Goal: Task Accomplishment & Management: Use online tool/utility

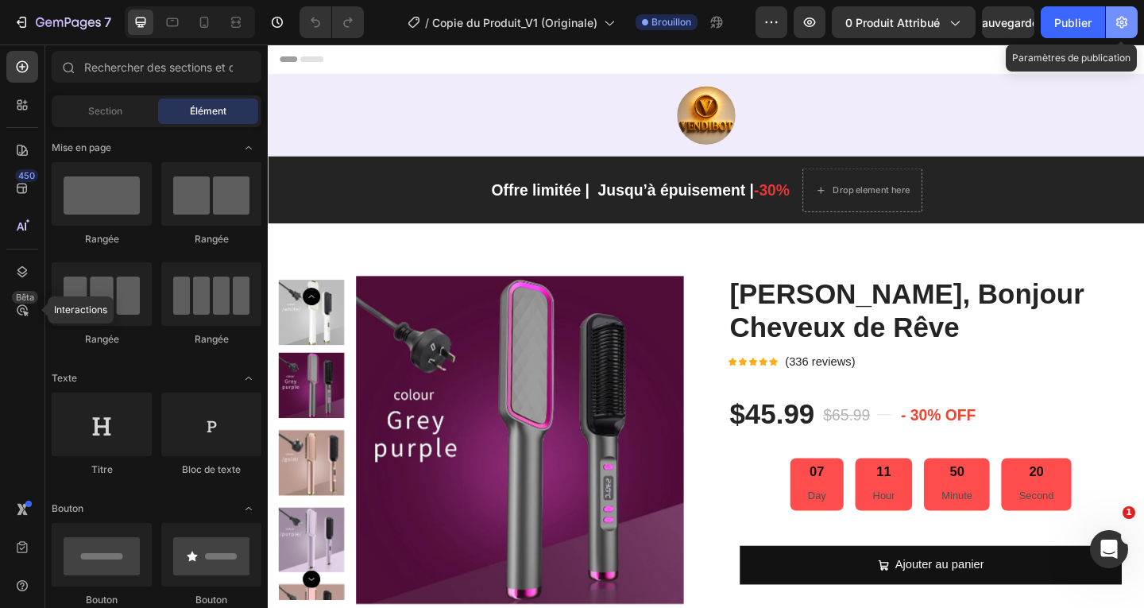
click at [1122, 21] on icon "button" at bounding box center [1121, 23] width 11 height 12
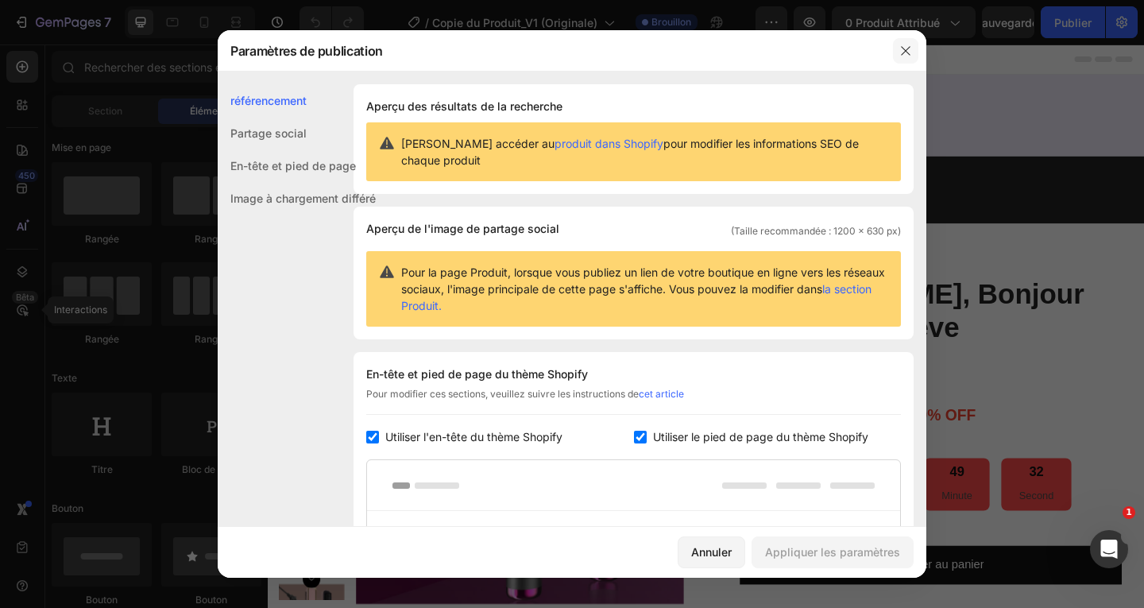
click at [905, 48] on icon "button" at bounding box center [906, 50] width 13 height 13
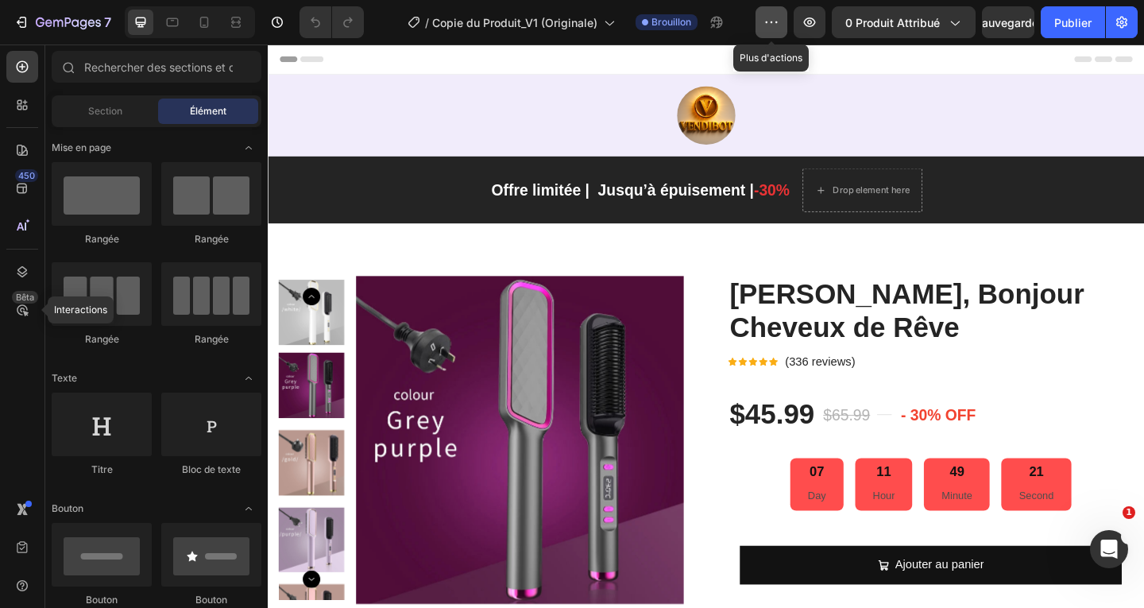
click at [772, 25] on icon "button" at bounding box center [772, 22] width 16 height 16
click at [386, 26] on div "/ Copie du Produit_V1 (Originale) Brouillon" at bounding box center [566, 22] width 379 height 32
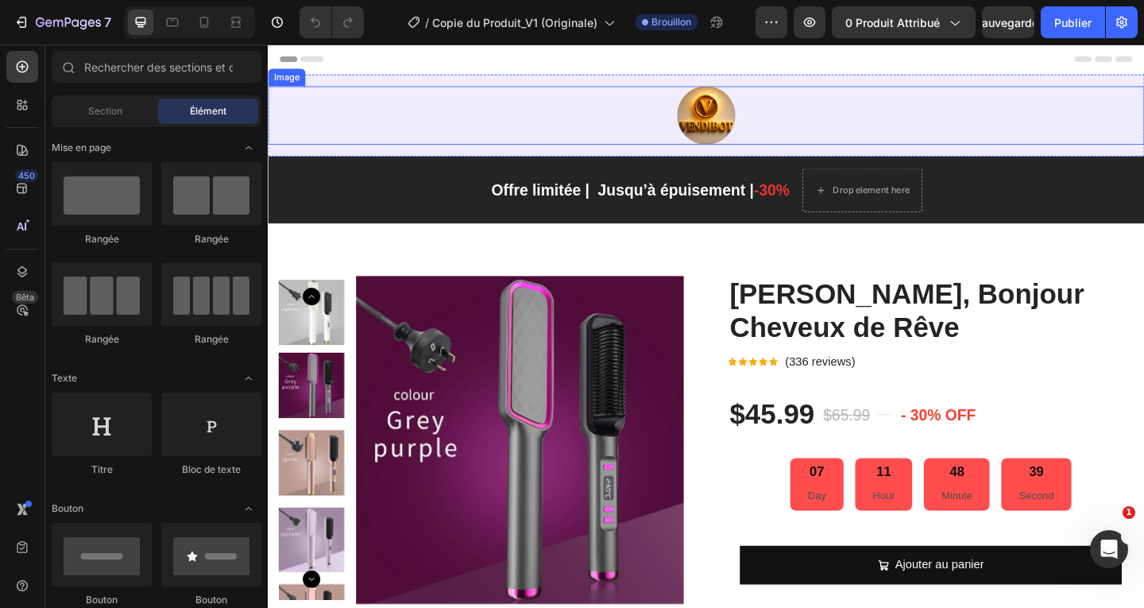
click at [757, 128] on img at bounding box center [745, 122] width 64 height 64
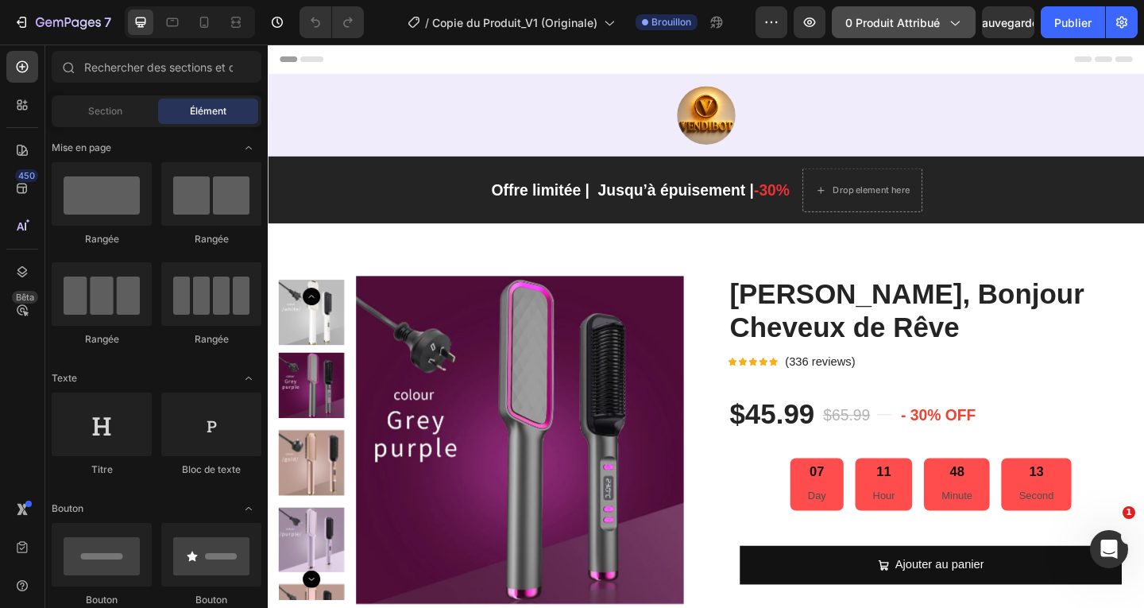
click at [950, 25] on icon "button" at bounding box center [954, 22] width 16 height 16
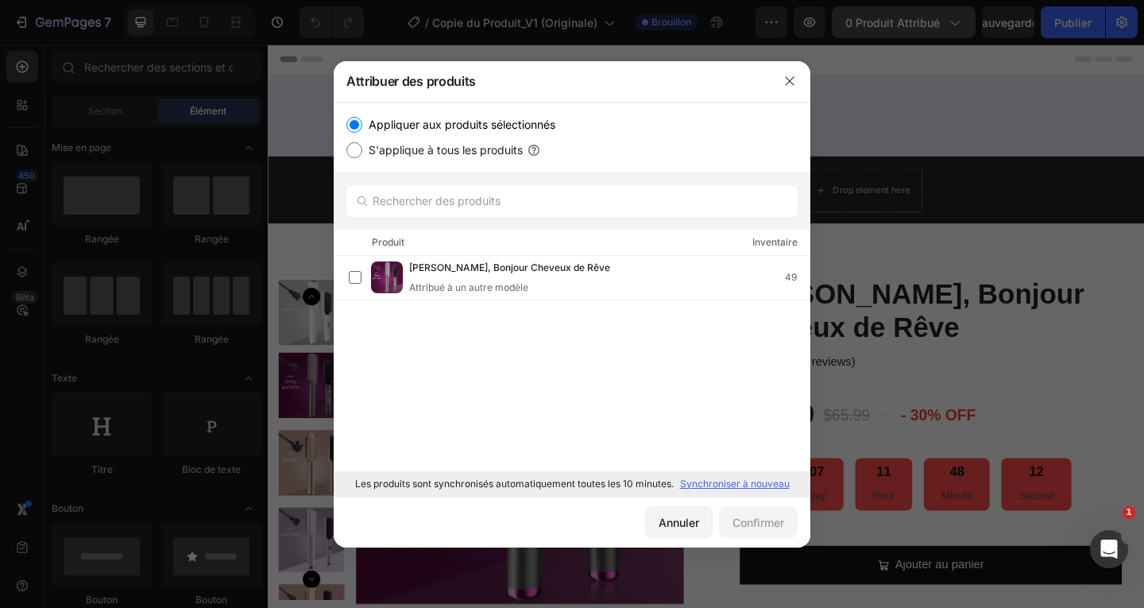
click at [950, 25] on div at bounding box center [572, 304] width 1144 height 608
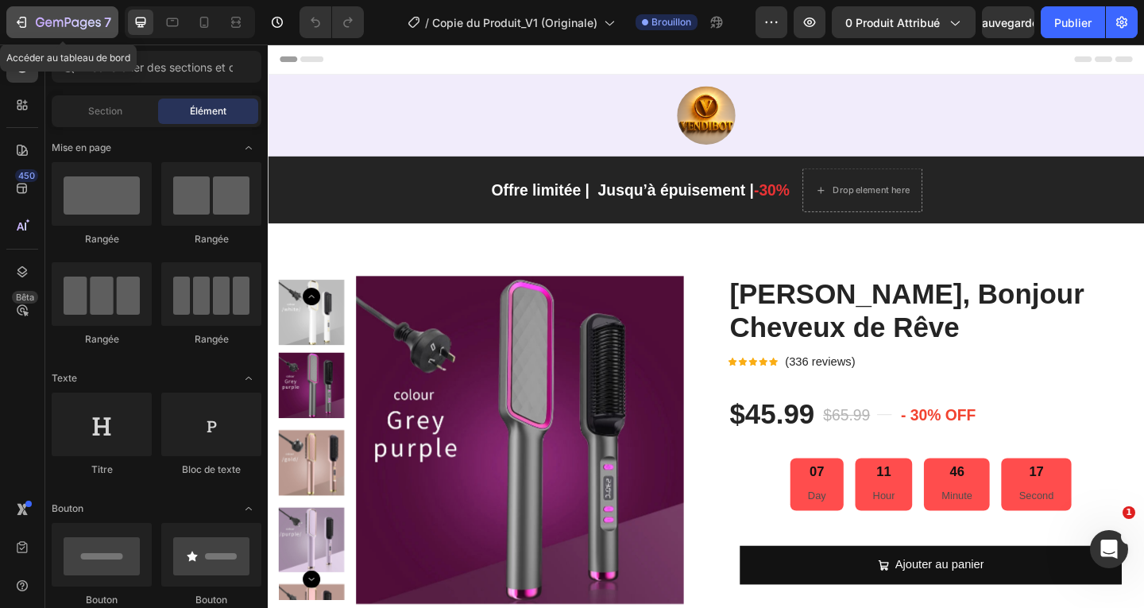
click at [16, 19] on icon "button" at bounding box center [22, 22] width 16 height 16
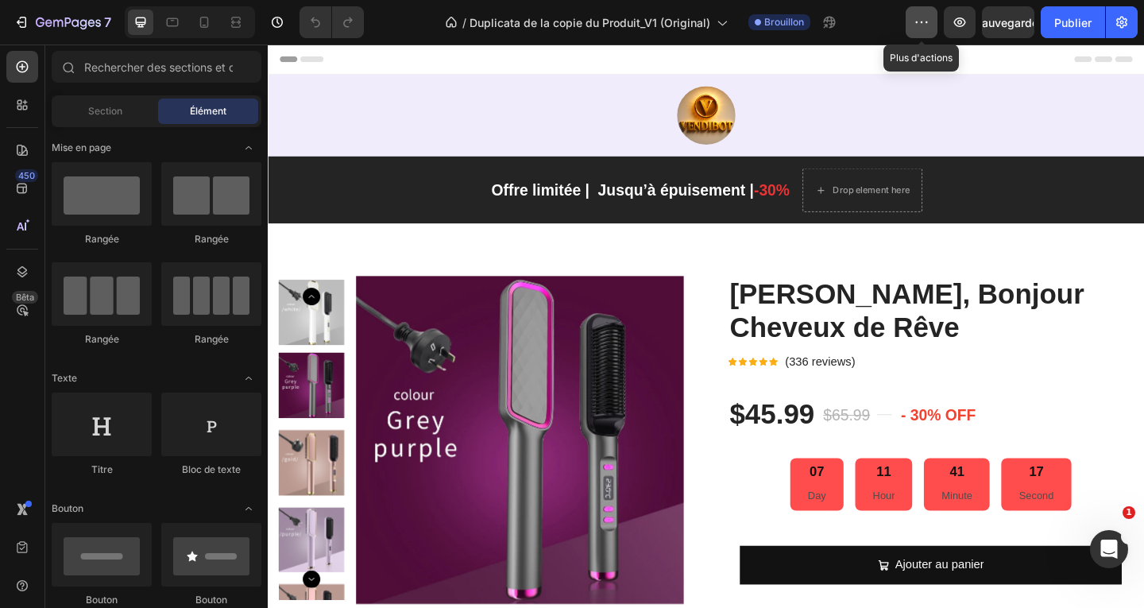
click at [930, 23] on icon "button" at bounding box center [922, 22] width 16 height 16
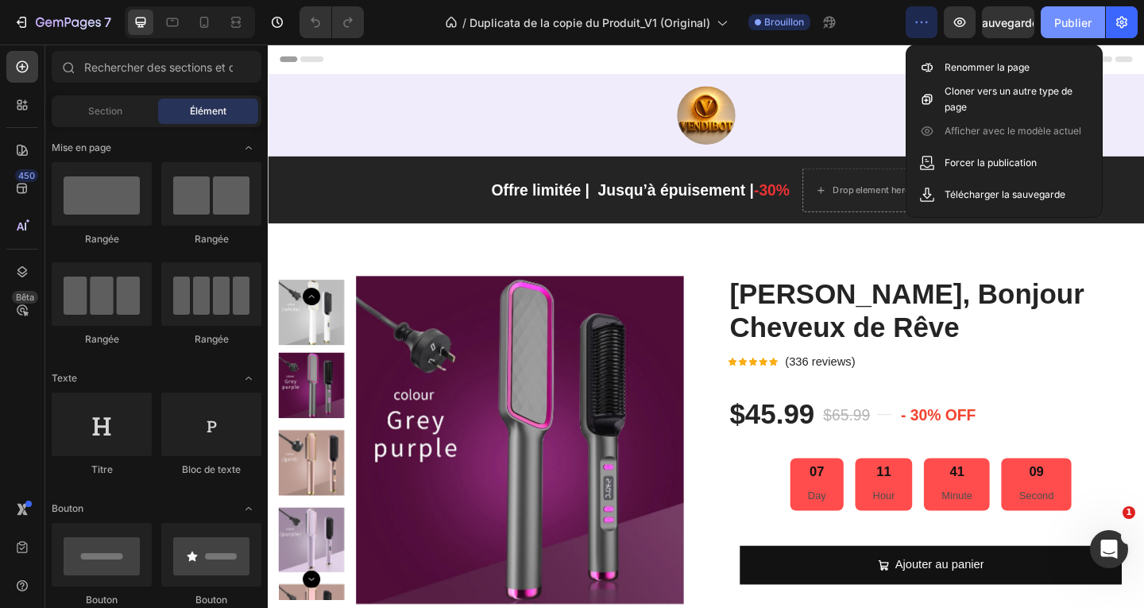
click at [1072, 24] on font "Publier" at bounding box center [1072, 23] width 37 height 14
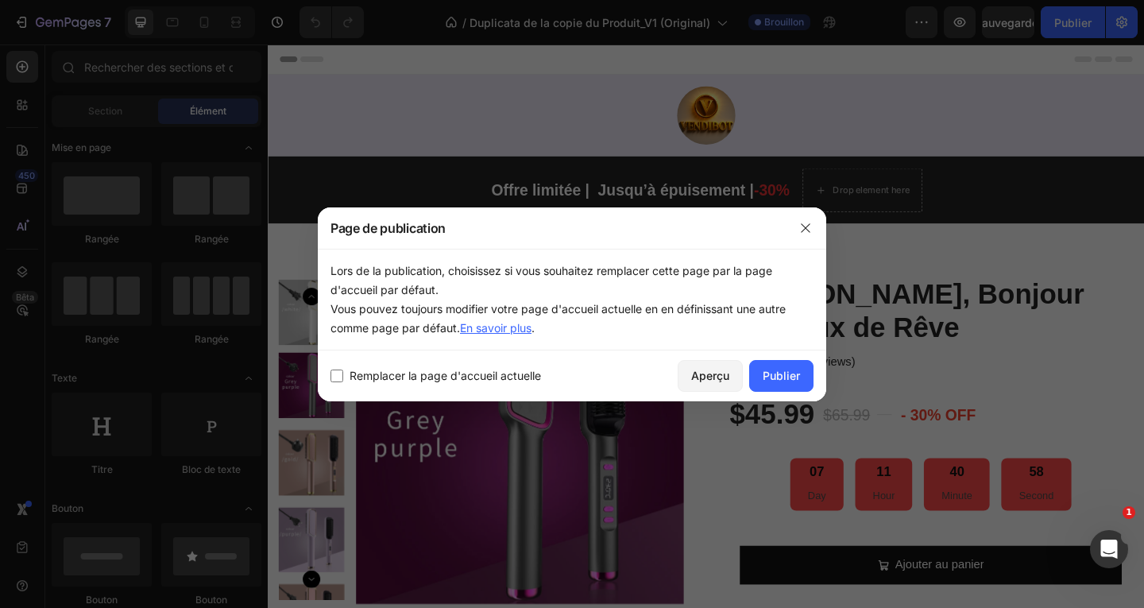
click at [337, 375] on input "checkbox" at bounding box center [337, 375] width 13 height 13
checkbox input "true"
click at [794, 373] on font "Publier" at bounding box center [781, 376] width 37 height 14
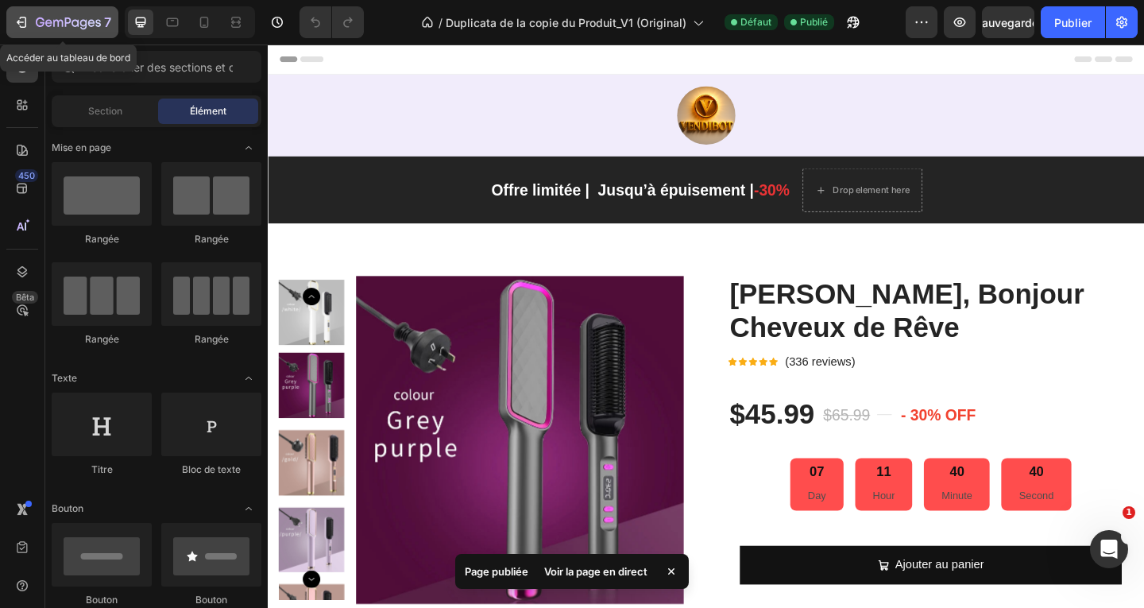
click at [53, 24] on icon "button" at bounding box center [58, 23] width 10 height 7
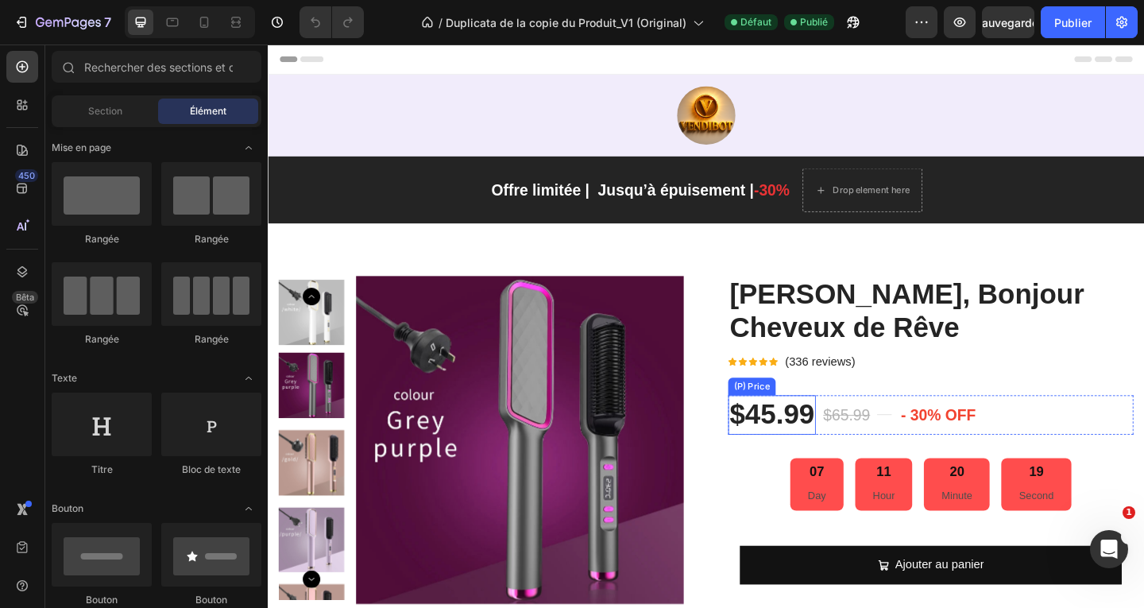
click at [817, 443] on div "$45.99" at bounding box center [815, 447] width 95 height 42
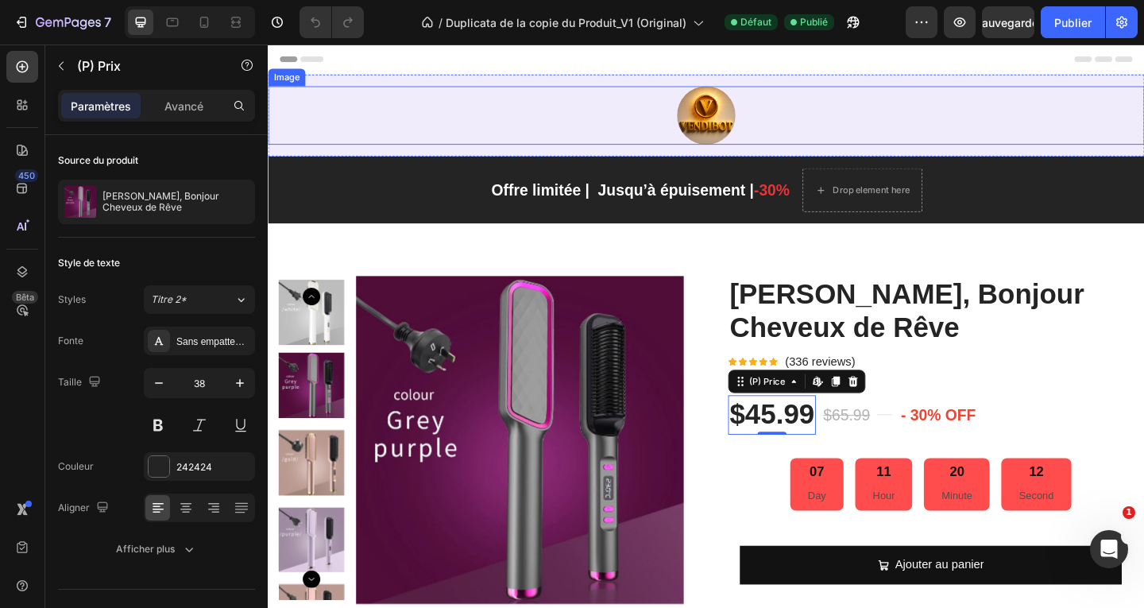
click at [362, 108] on div at bounding box center [745, 122] width 954 height 64
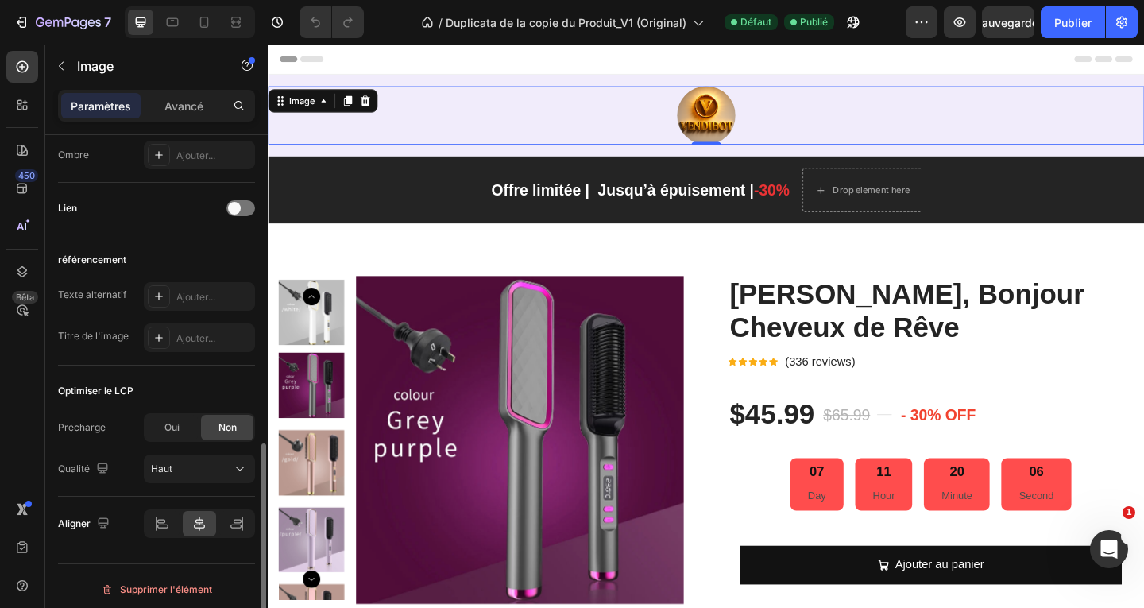
scroll to position [722, 0]
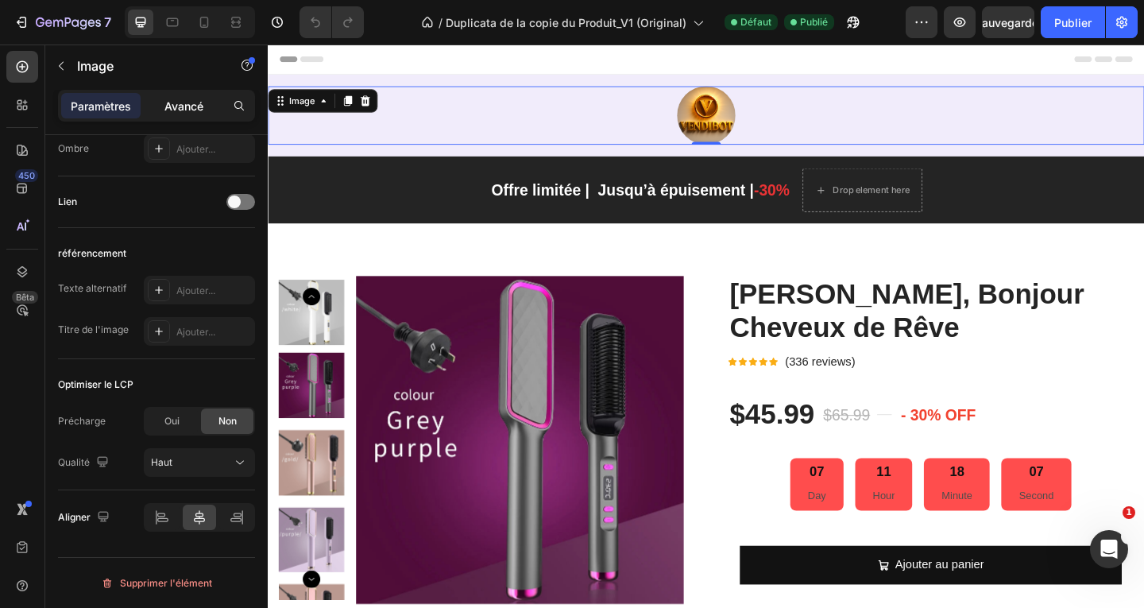
click at [203, 104] on font "Avancé" at bounding box center [183, 106] width 39 height 14
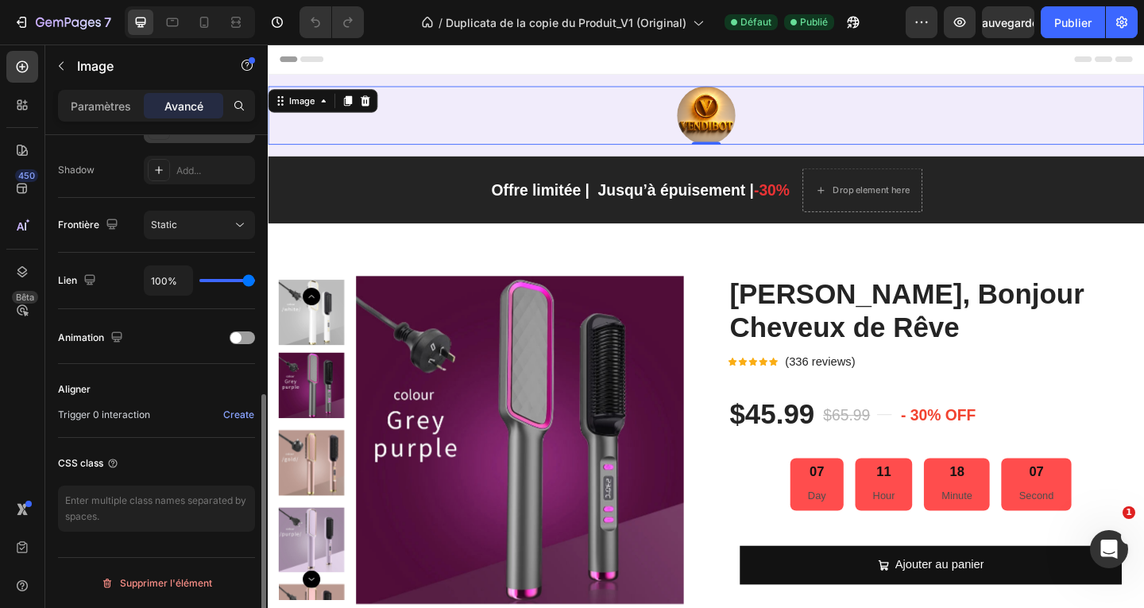
scroll to position [518, 0]
click at [238, 337] on span at bounding box center [235, 337] width 11 height 11
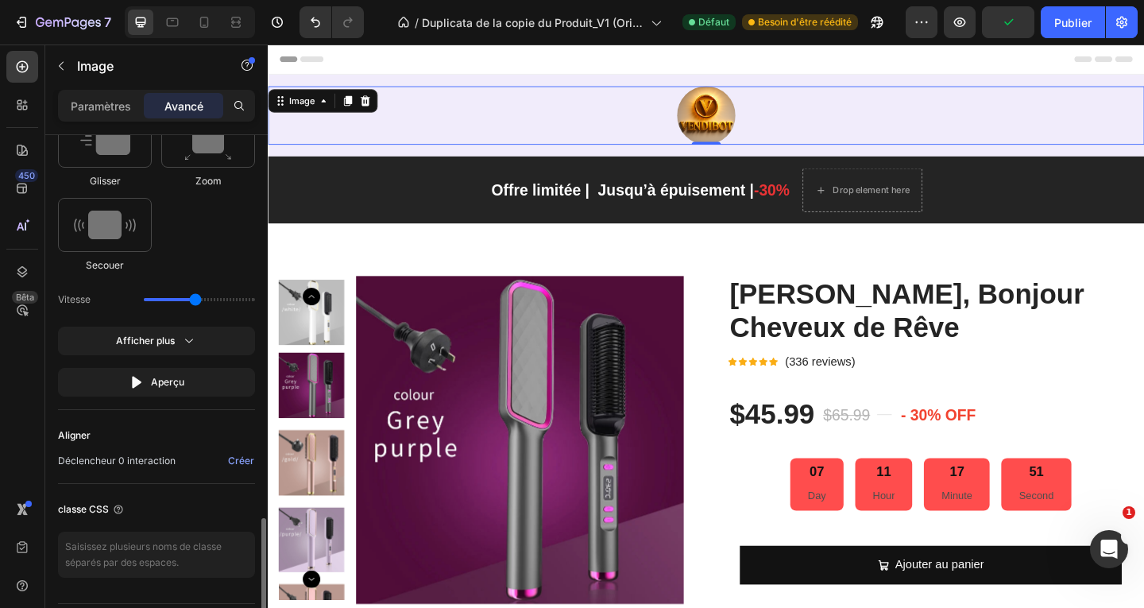
scroll to position [961, 0]
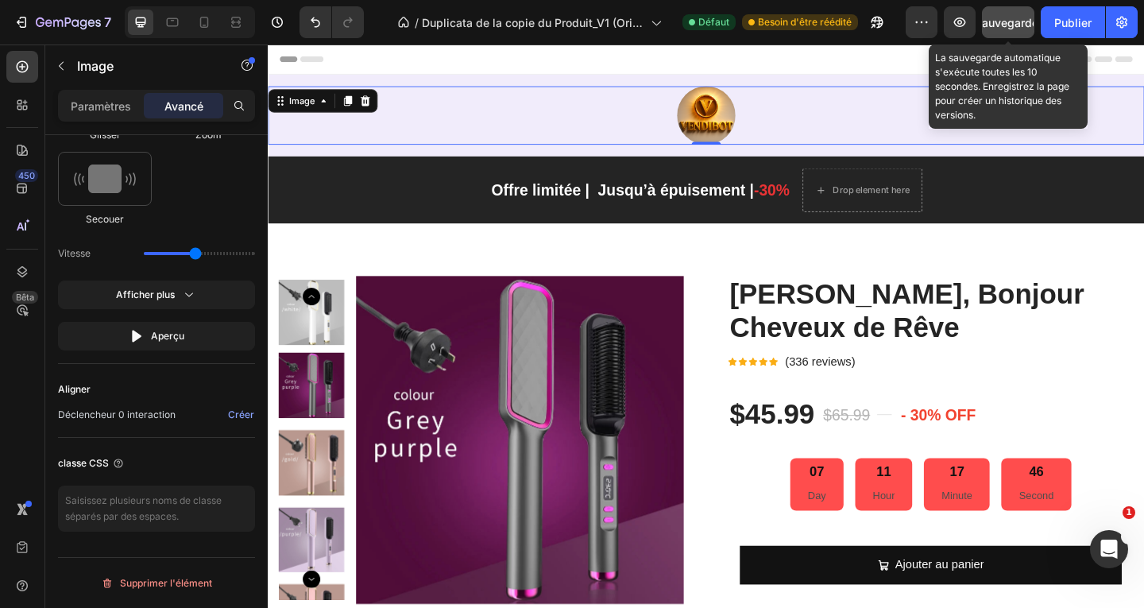
click at [1007, 27] on font "Sauvegarder" at bounding box center [1009, 23] width 68 height 14
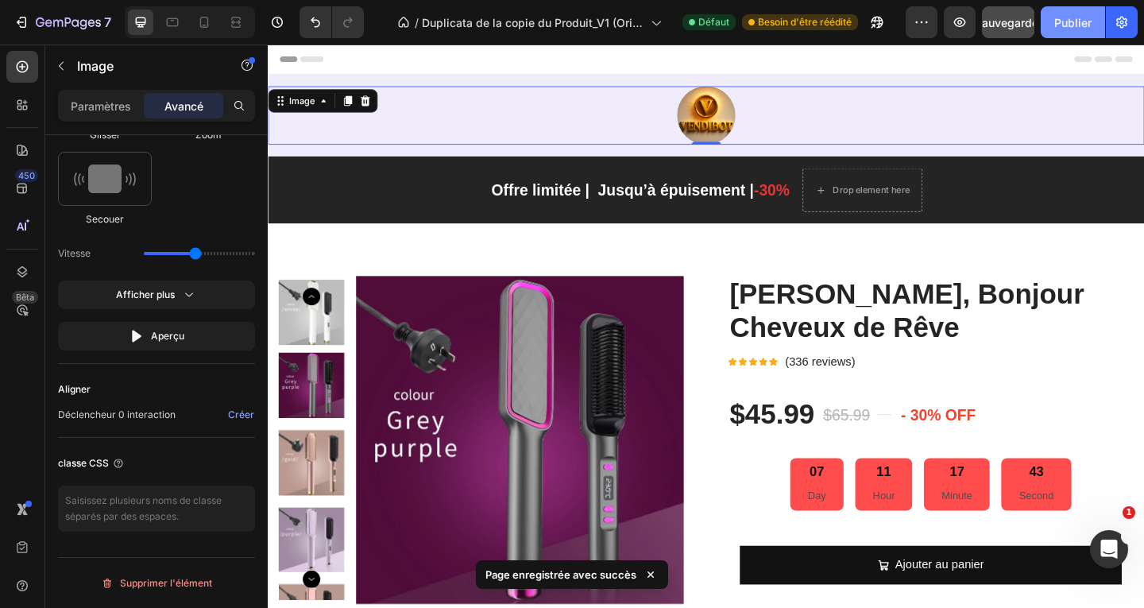
click at [1067, 20] on font "Publier" at bounding box center [1072, 23] width 37 height 14
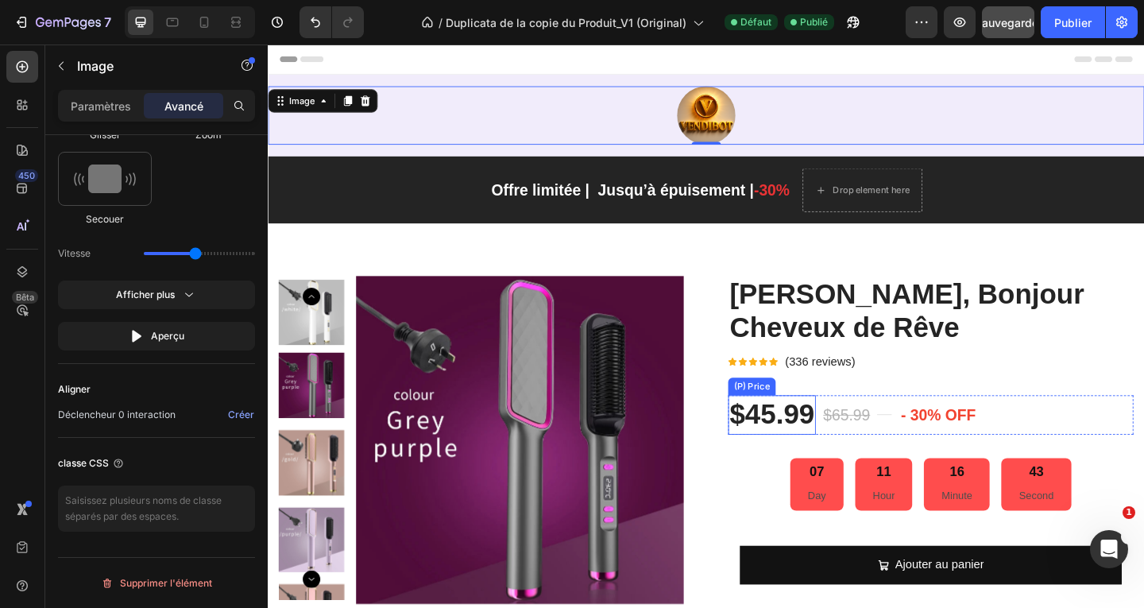
click at [797, 444] on div "$45.99" at bounding box center [815, 447] width 95 height 42
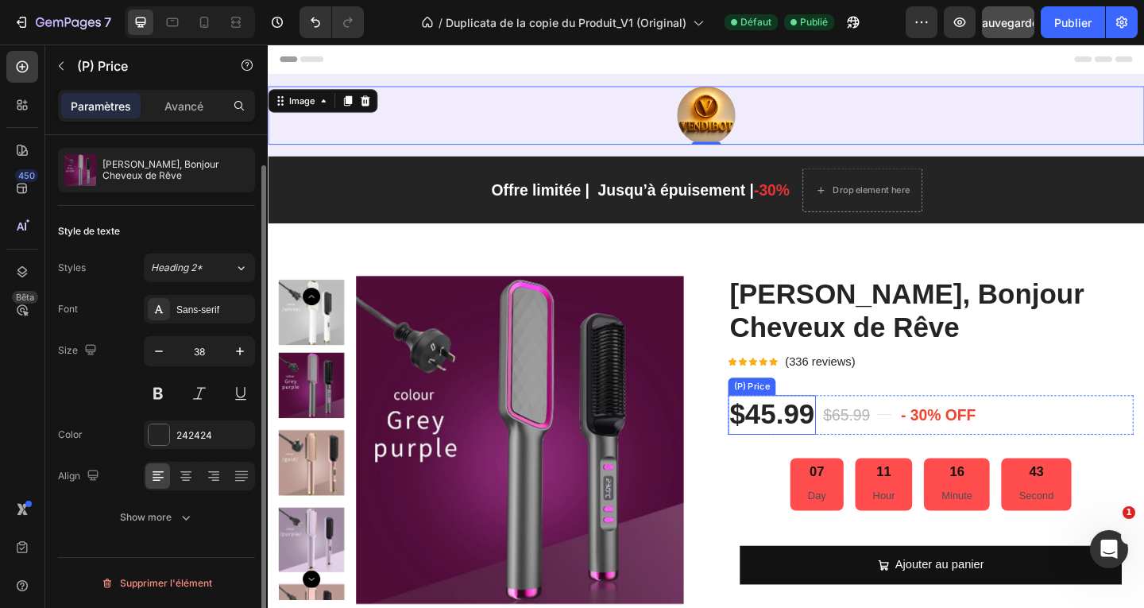
scroll to position [0, 0]
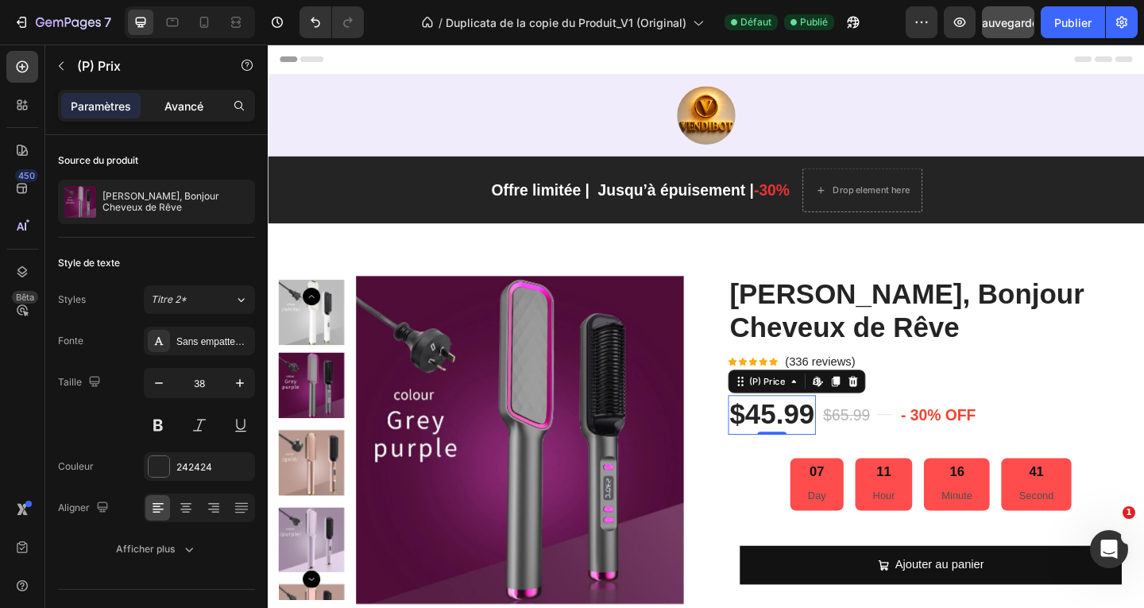
click at [190, 111] on font "Avancé" at bounding box center [183, 106] width 39 height 14
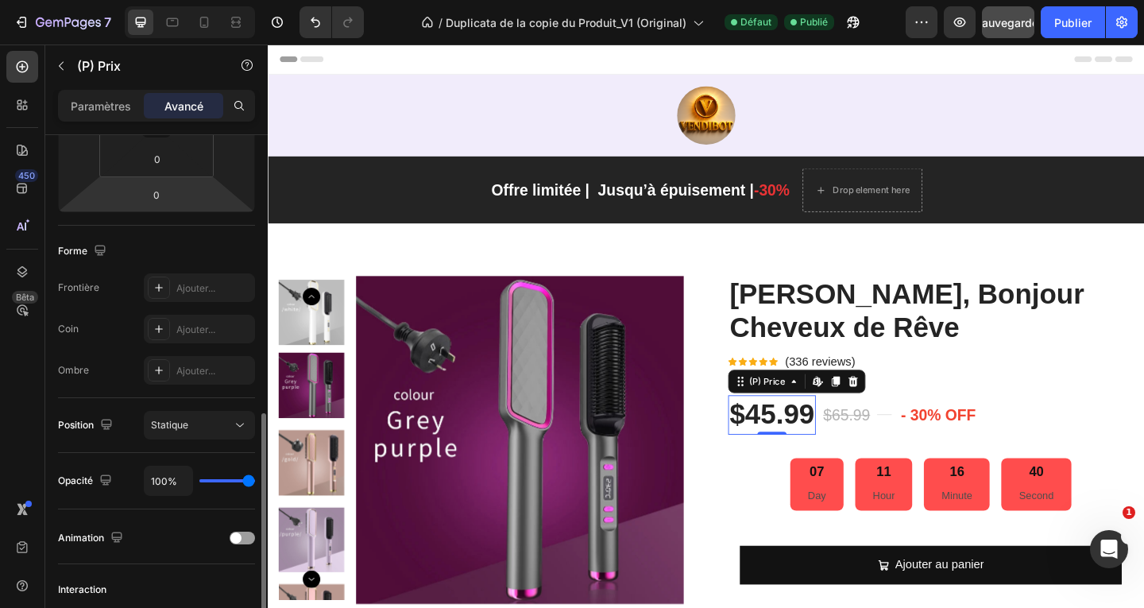
scroll to position [397, 0]
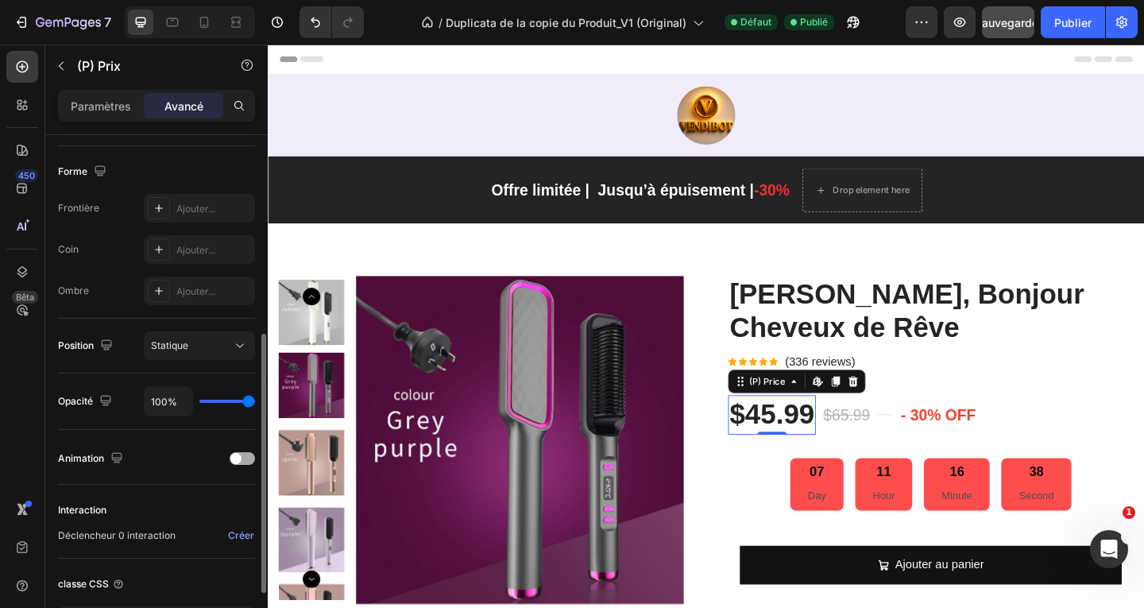
click at [241, 458] on span at bounding box center [235, 458] width 11 height 11
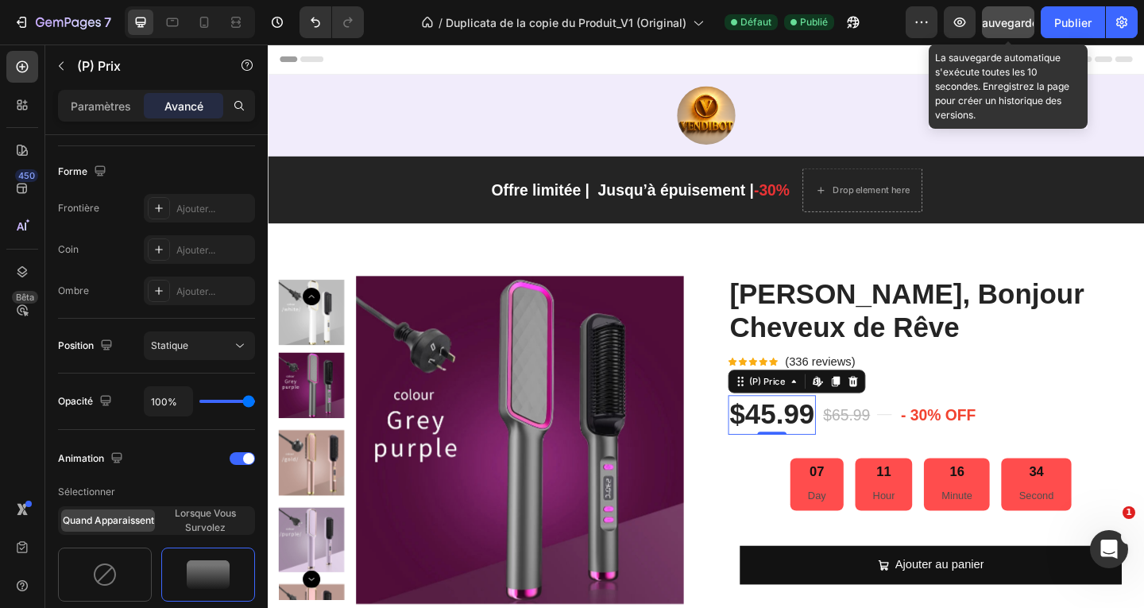
click at [1003, 24] on font "Sauvegarder" at bounding box center [1009, 23] width 68 height 14
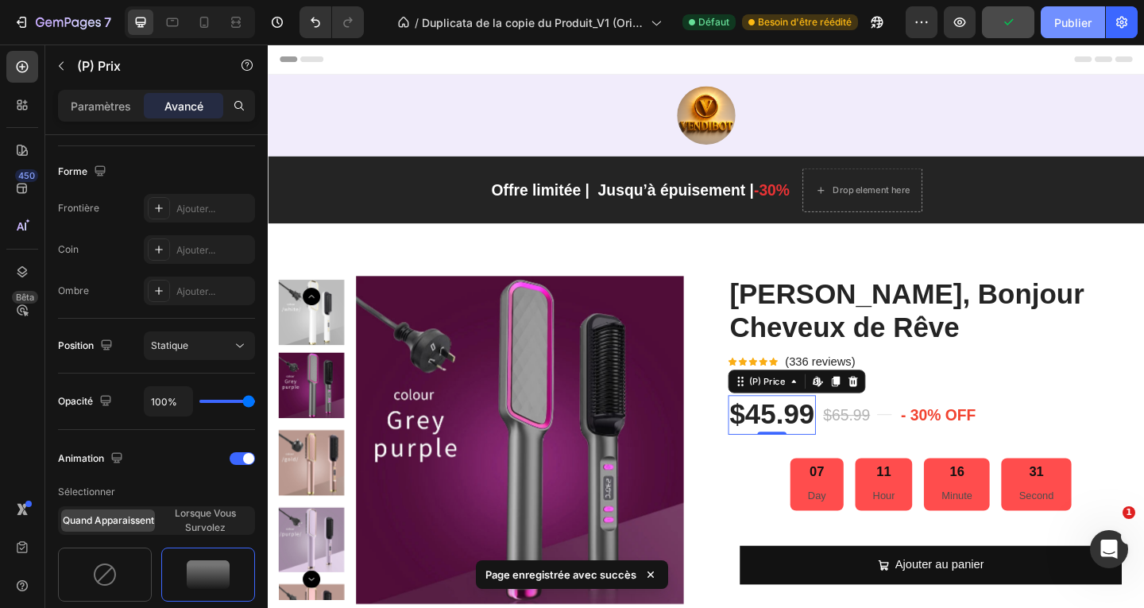
click at [1069, 27] on font "Publier" at bounding box center [1072, 23] width 37 height 14
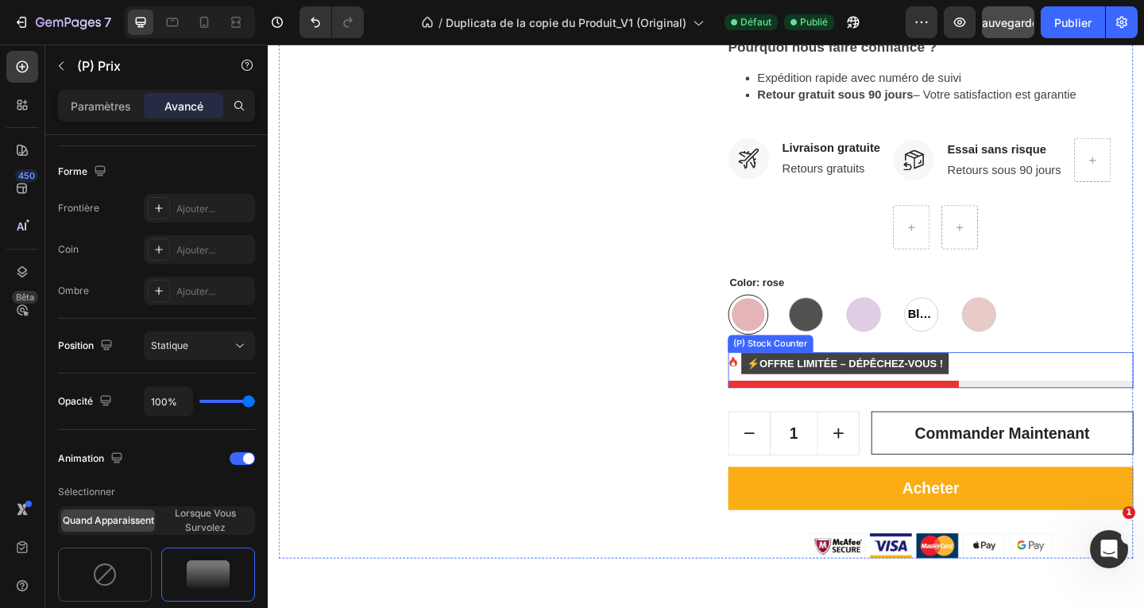
scroll to position [954, 0]
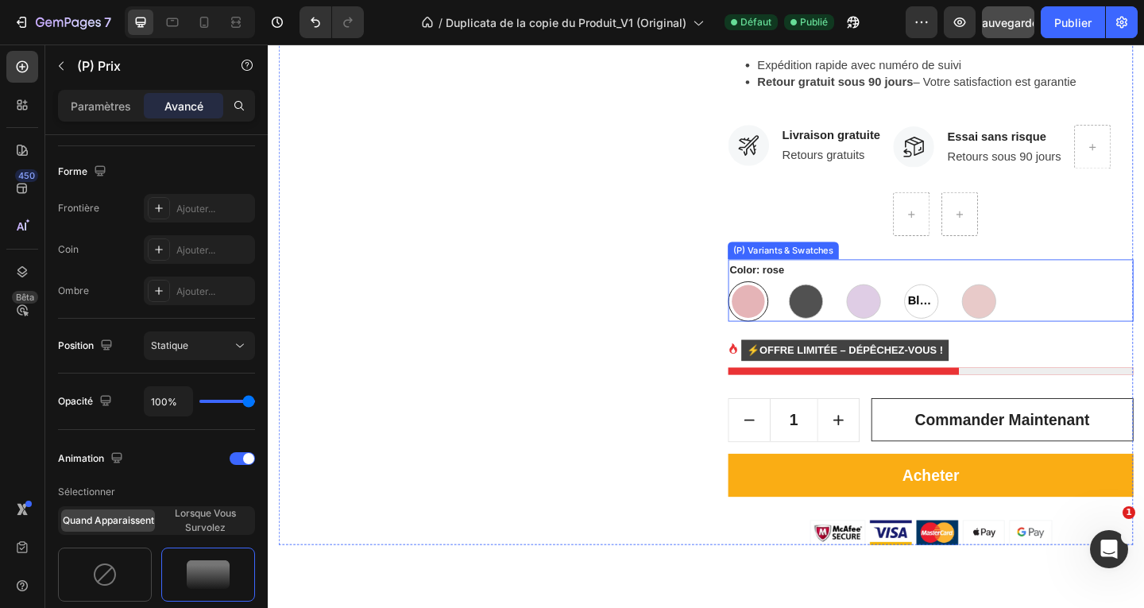
click at [781, 285] on p "rose" at bounding box center [790, 284] width 18 height 14
click at [768, 301] on input "[PERSON_NAME]" at bounding box center [768, 301] width 1 height 1
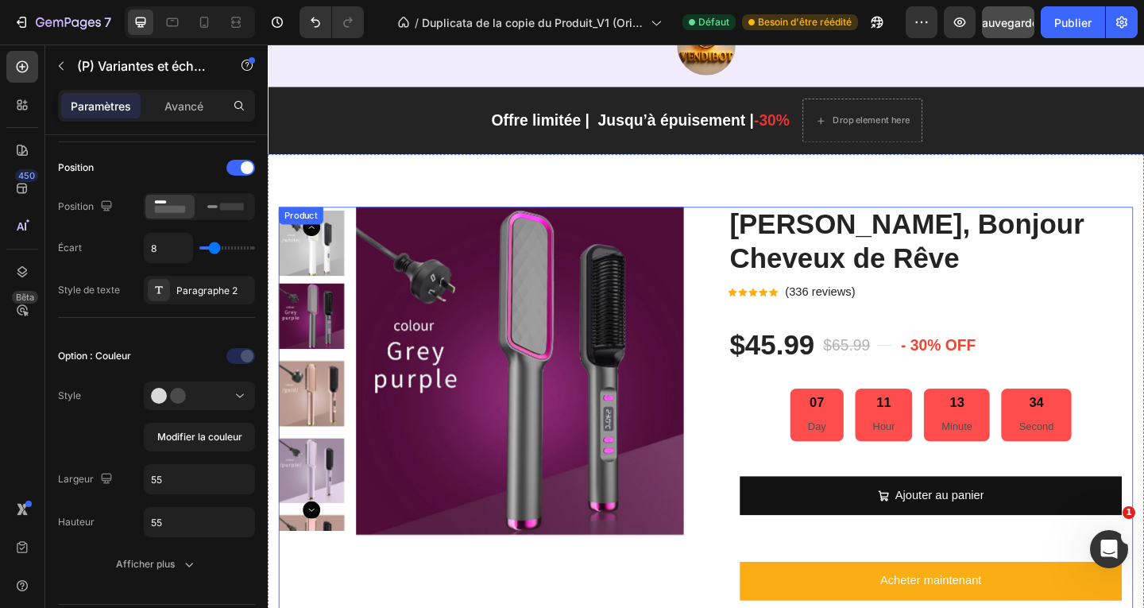
scroll to position [0, 0]
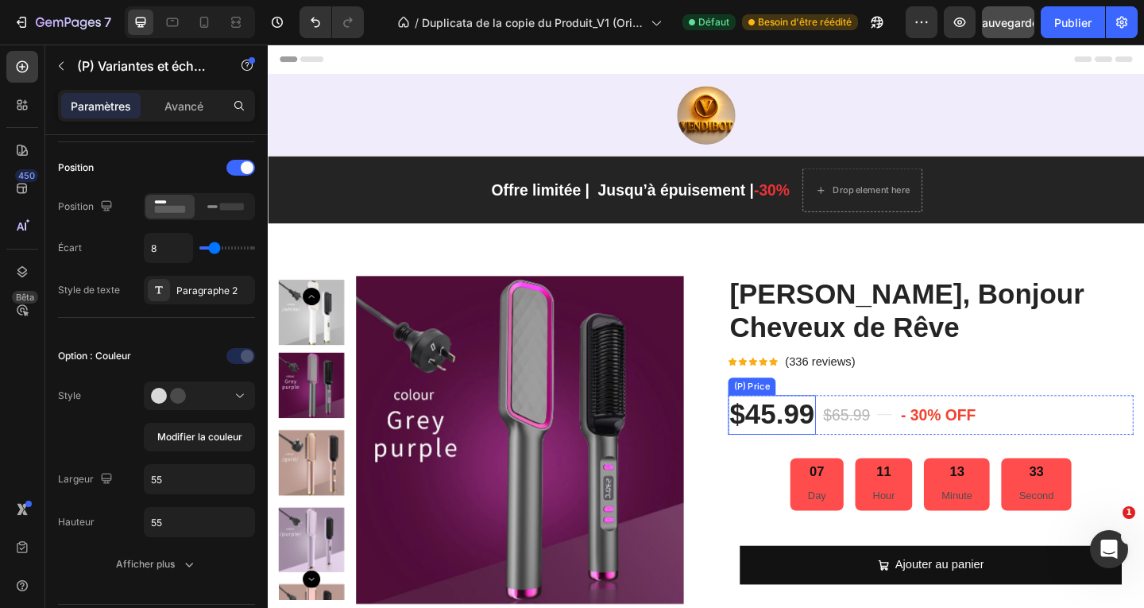
click at [807, 443] on div "$45.99" at bounding box center [815, 447] width 95 height 42
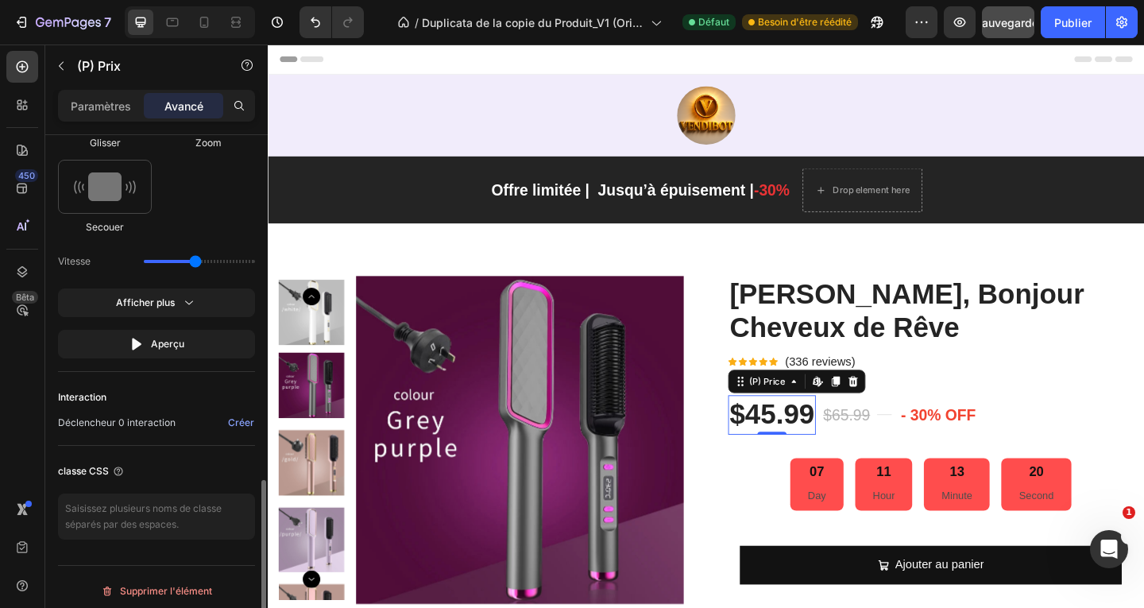
scroll to position [961, 0]
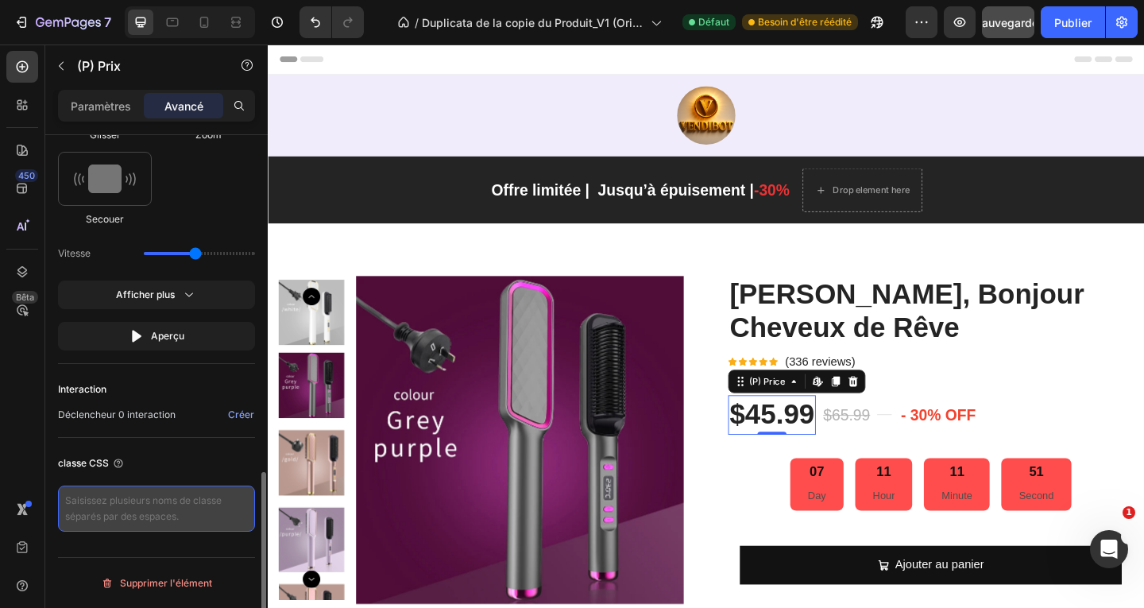
click at [141, 505] on textarea at bounding box center [156, 509] width 197 height 46
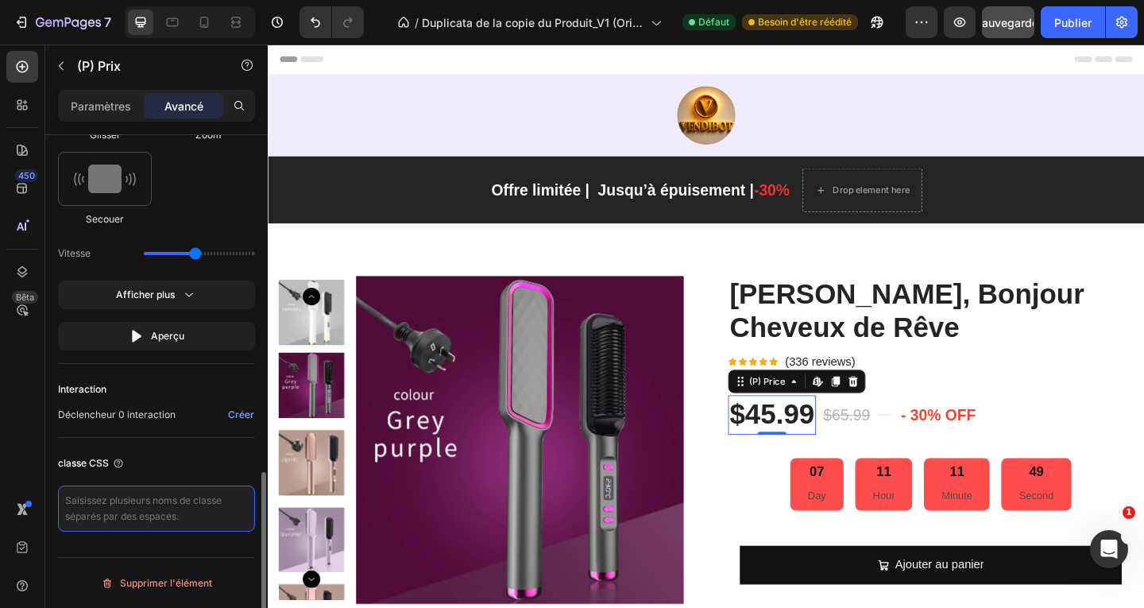
paste textarea "fix-price"
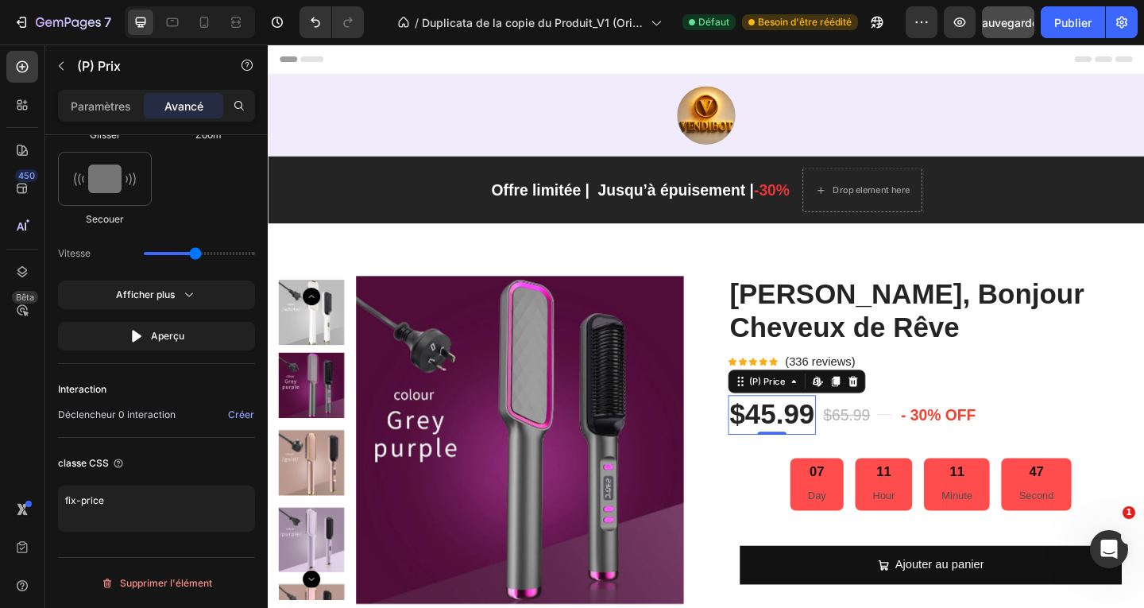
click at [37, 430] on div "450 Bêta" at bounding box center [22, 272] width 32 height 443
type textarea "fix-price"
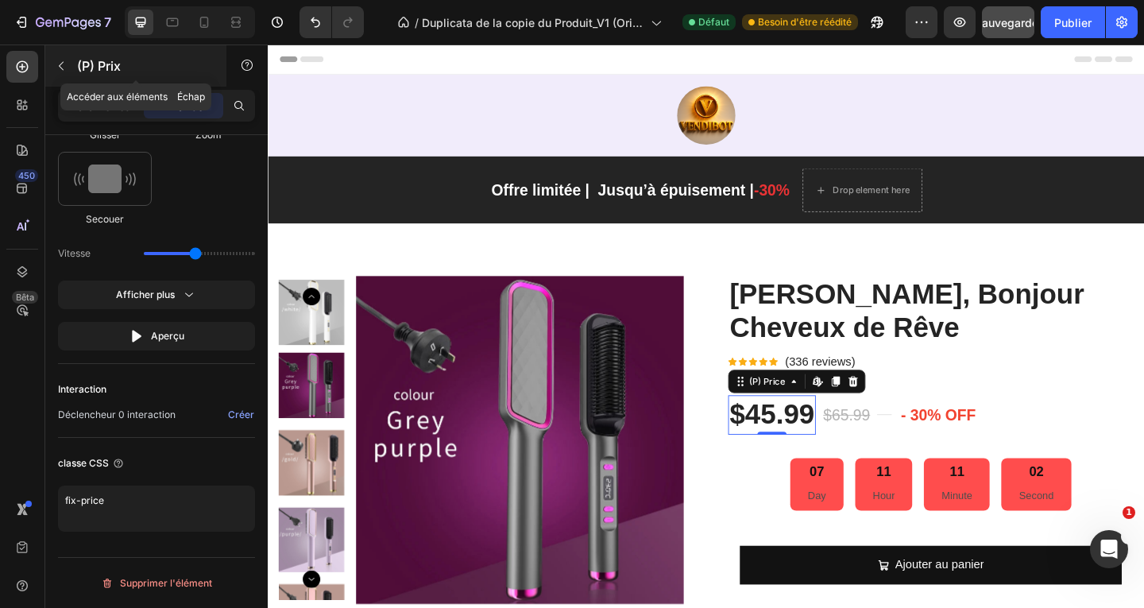
click at [60, 64] on icon "button" at bounding box center [61, 66] width 13 height 13
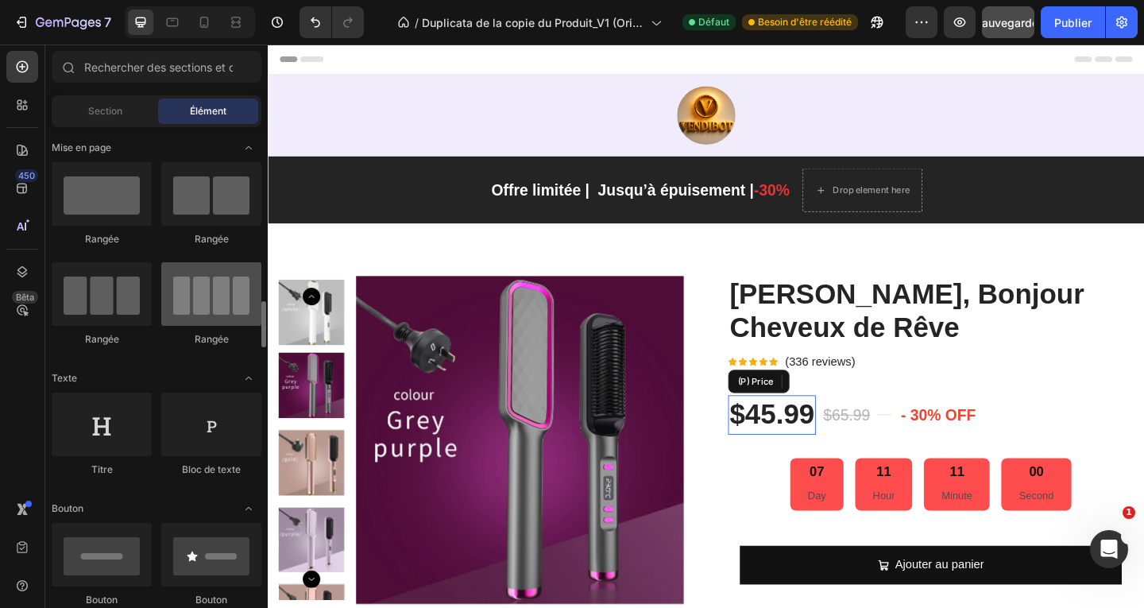
scroll to position [159, 0]
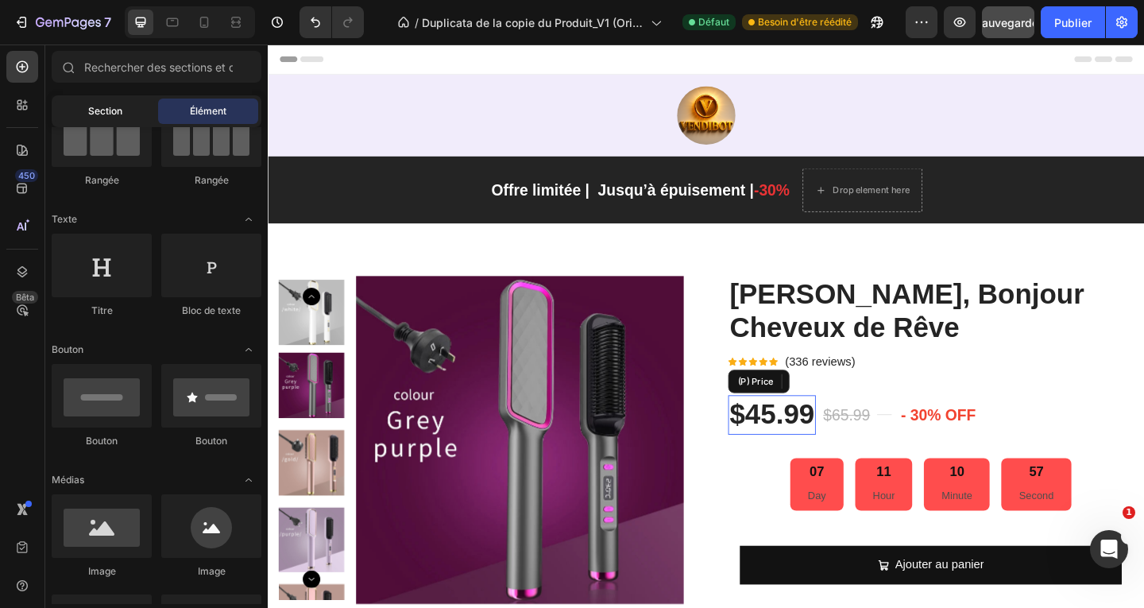
click at [104, 106] on font "Section" at bounding box center [105, 111] width 34 height 12
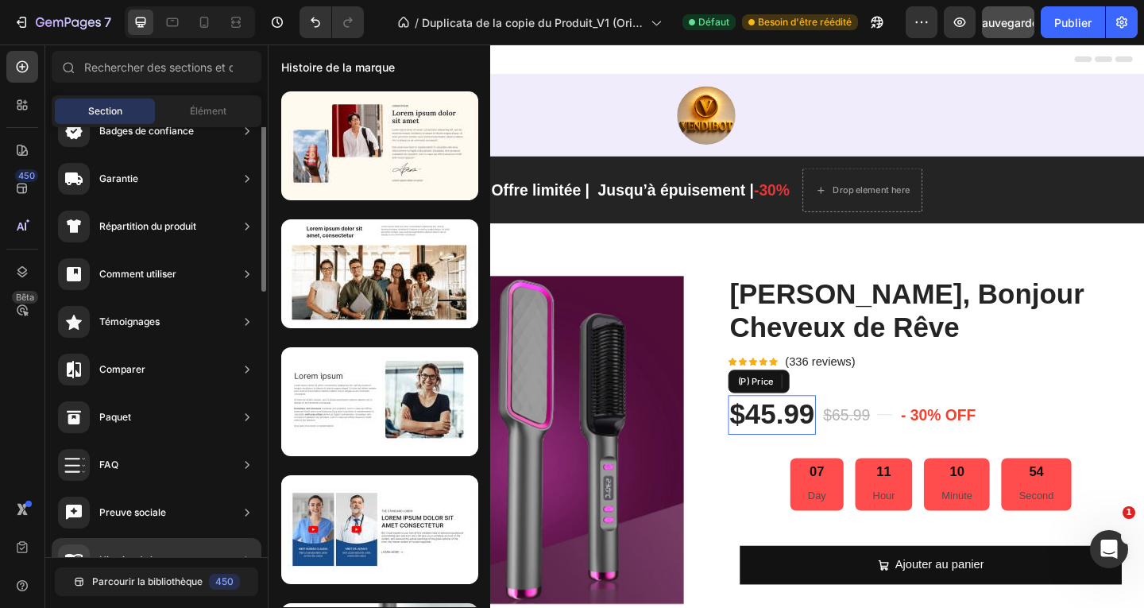
scroll to position [95, 0]
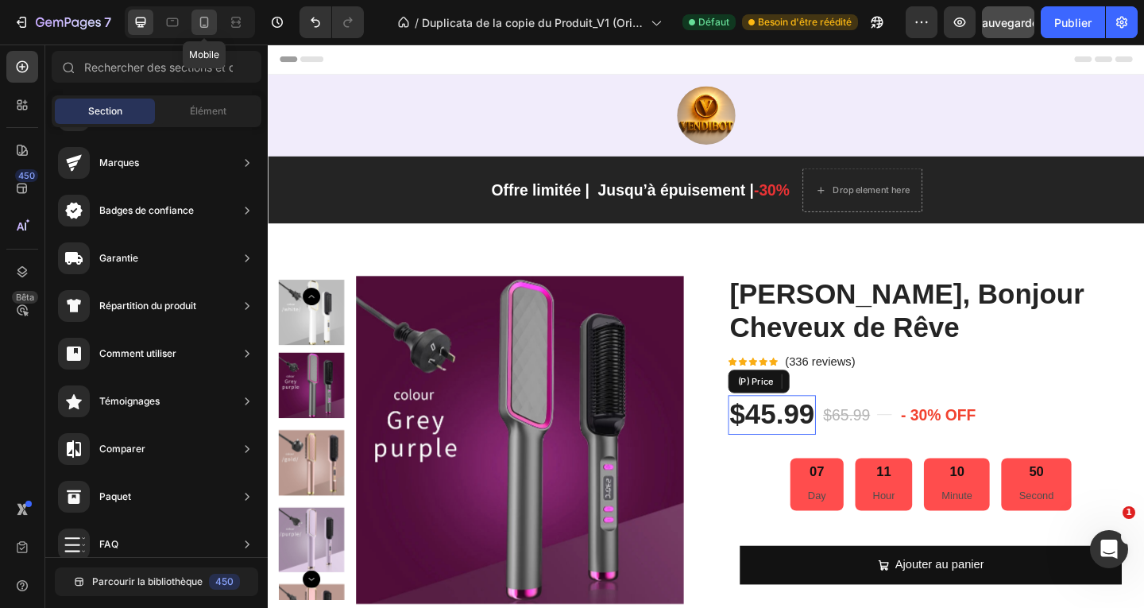
click at [205, 22] on icon at bounding box center [204, 22] width 16 height 16
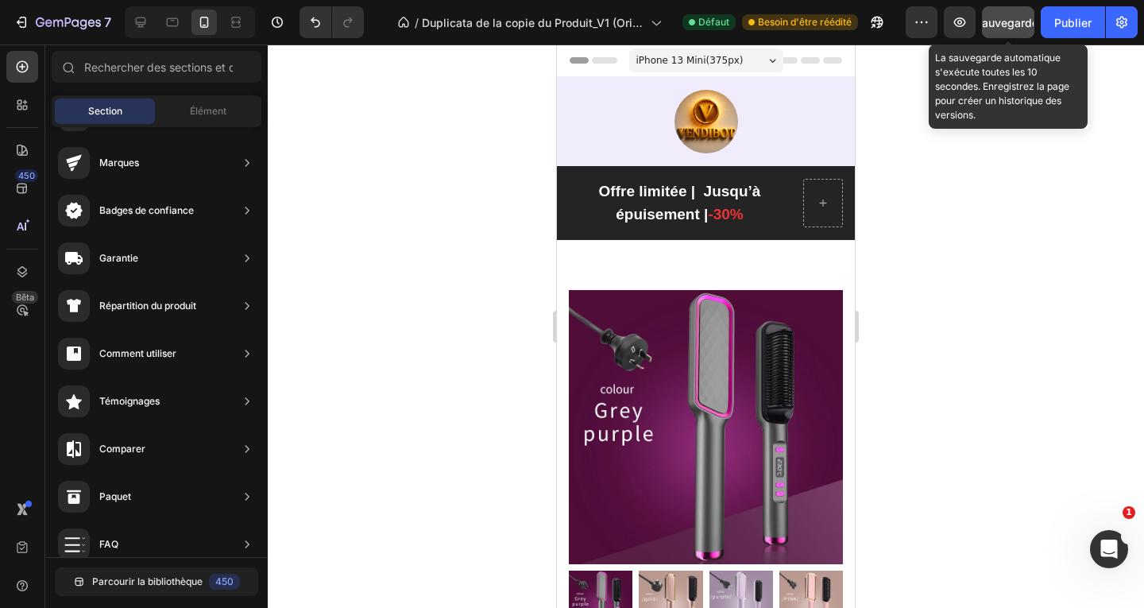
click at [1016, 25] on font "Sauvegarder" at bounding box center [1009, 23] width 68 height 14
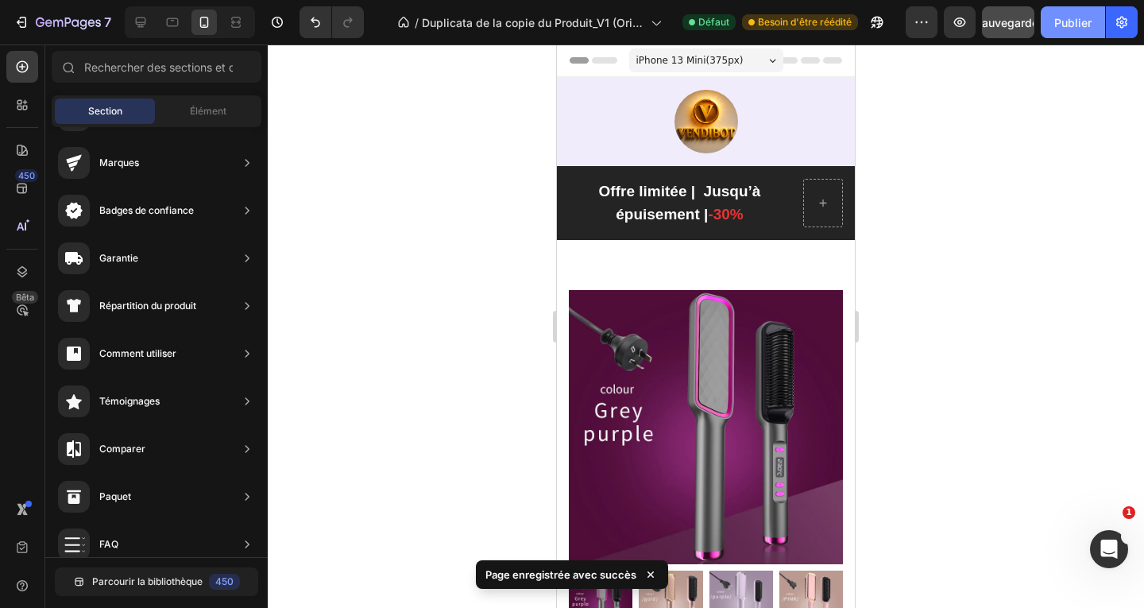
click at [1070, 21] on font "Publier" at bounding box center [1072, 23] width 37 height 14
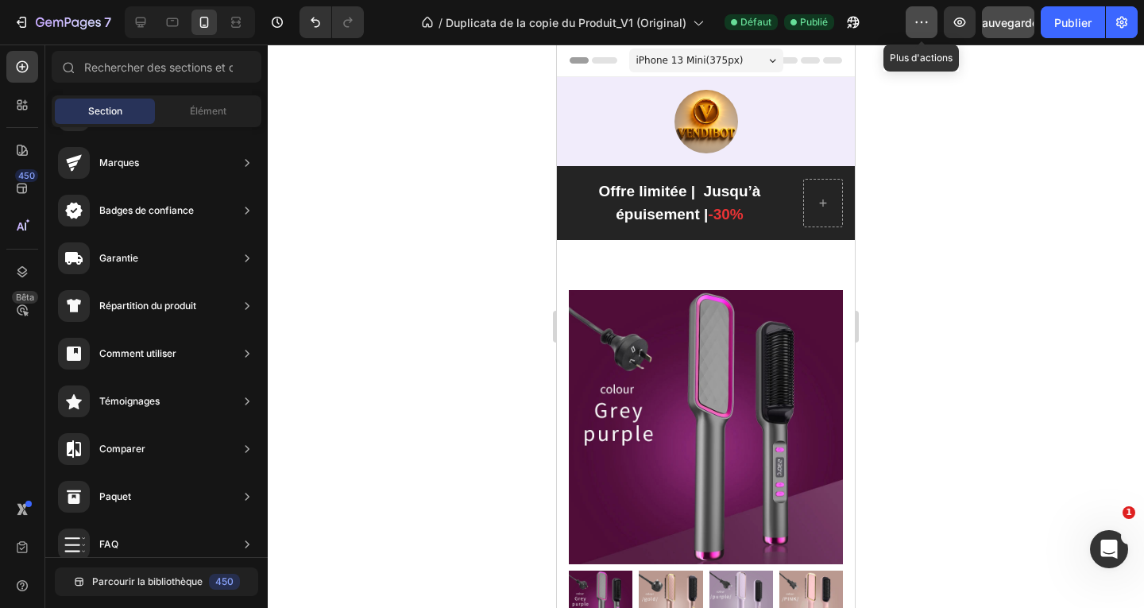
click at [926, 23] on icon "button" at bounding box center [922, 22] width 16 height 16
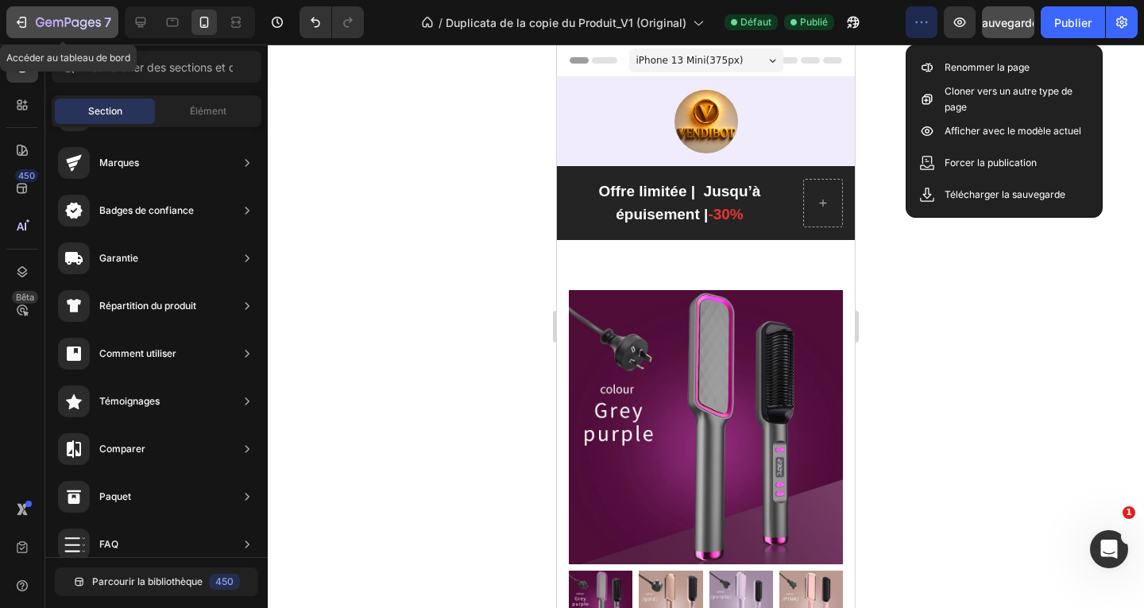
click at [19, 16] on icon "button" at bounding box center [22, 22] width 16 height 16
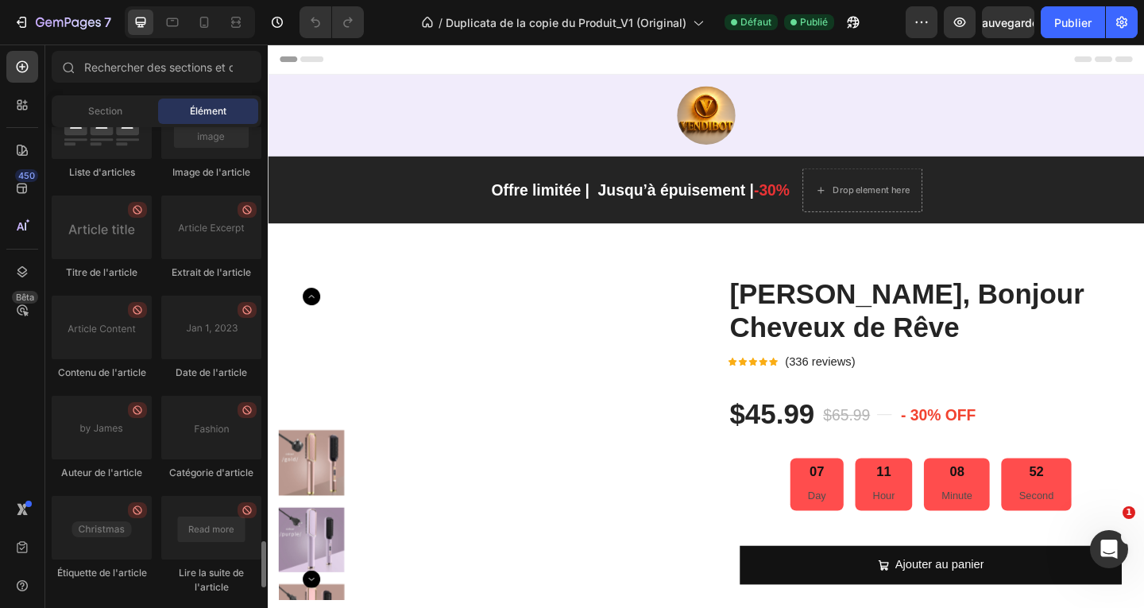
scroll to position [4375, 0]
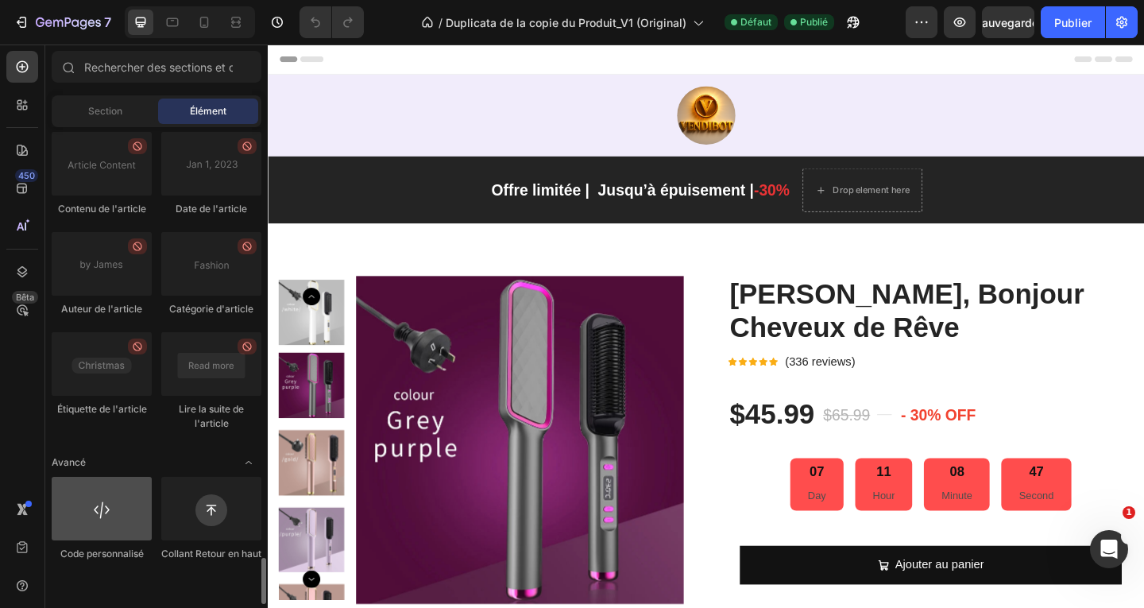
click at [98, 535] on div at bounding box center [102, 509] width 100 height 64
click at [105, 108] on font "Section" at bounding box center [105, 111] width 34 height 12
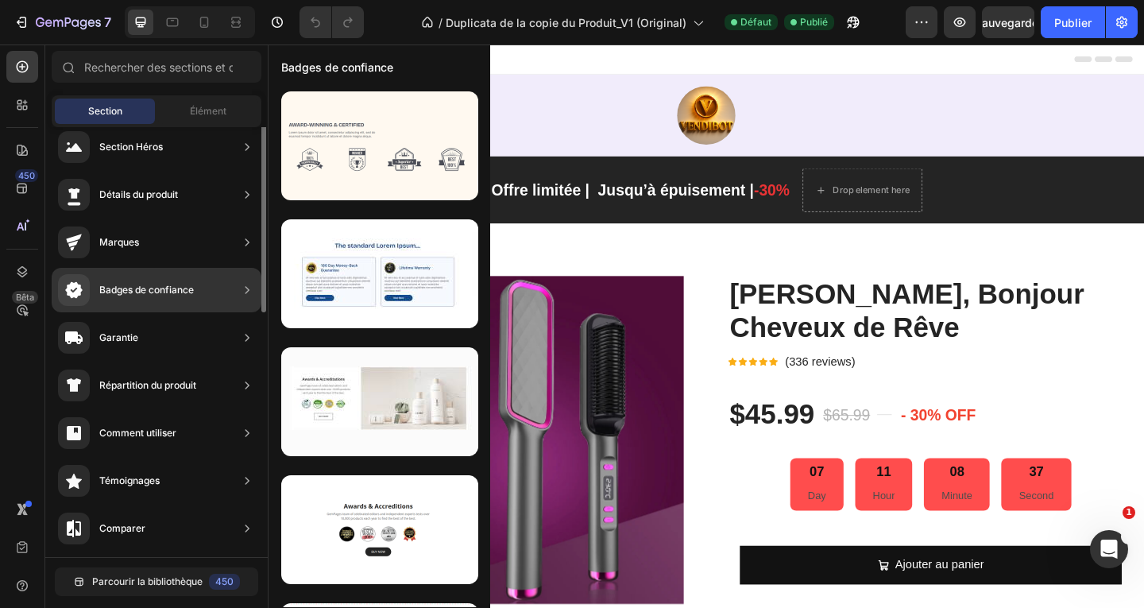
scroll to position [0, 0]
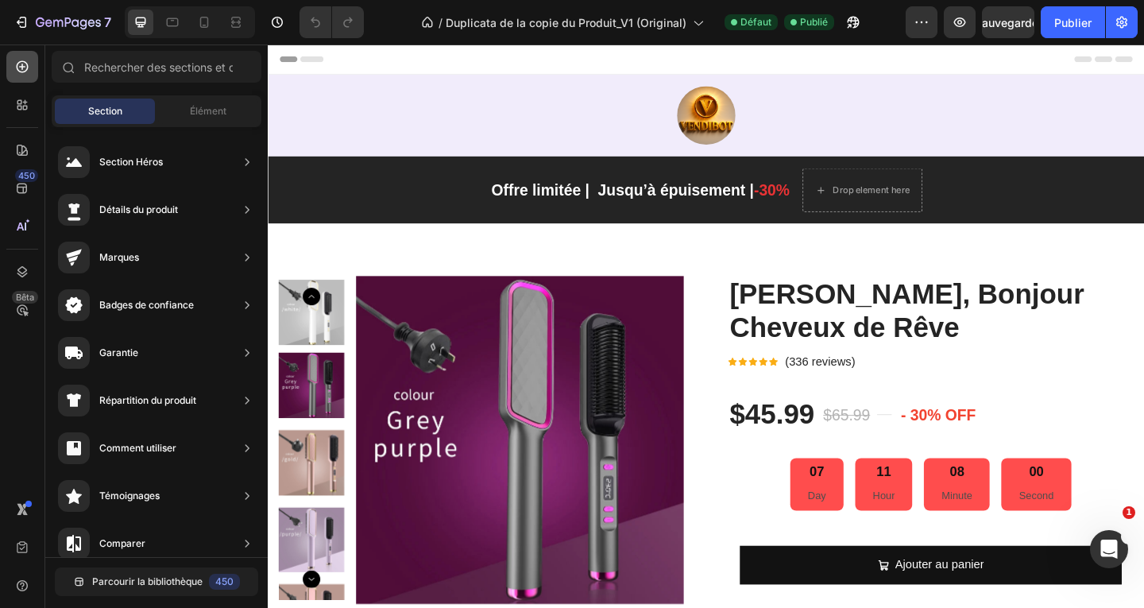
click at [27, 70] on icon at bounding box center [23, 67] width 12 height 12
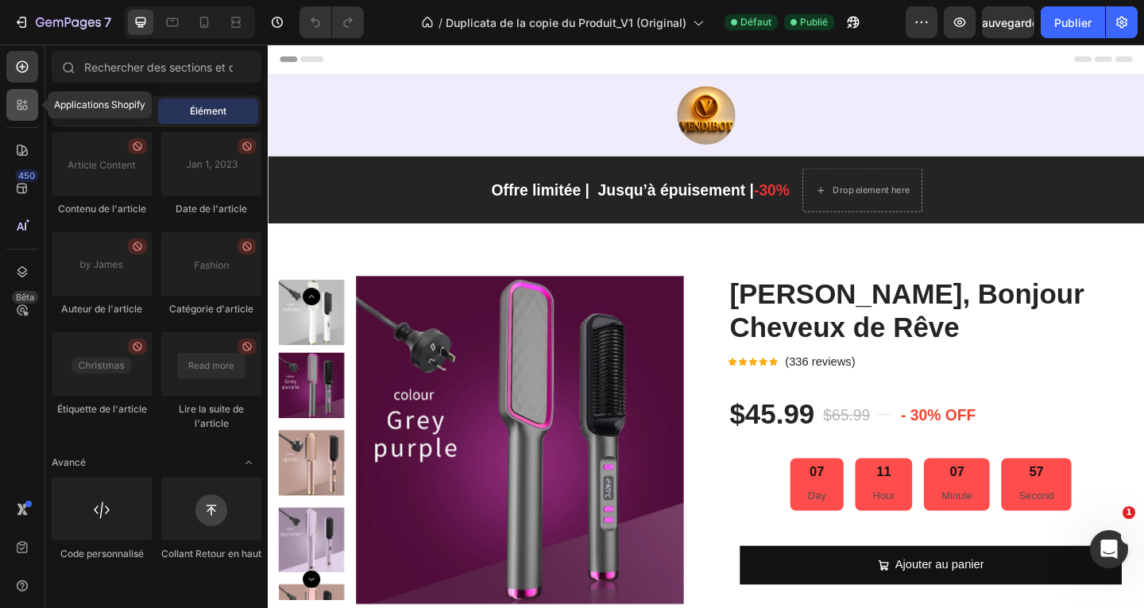
click at [29, 105] on icon at bounding box center [22, 105] width 16 height 16
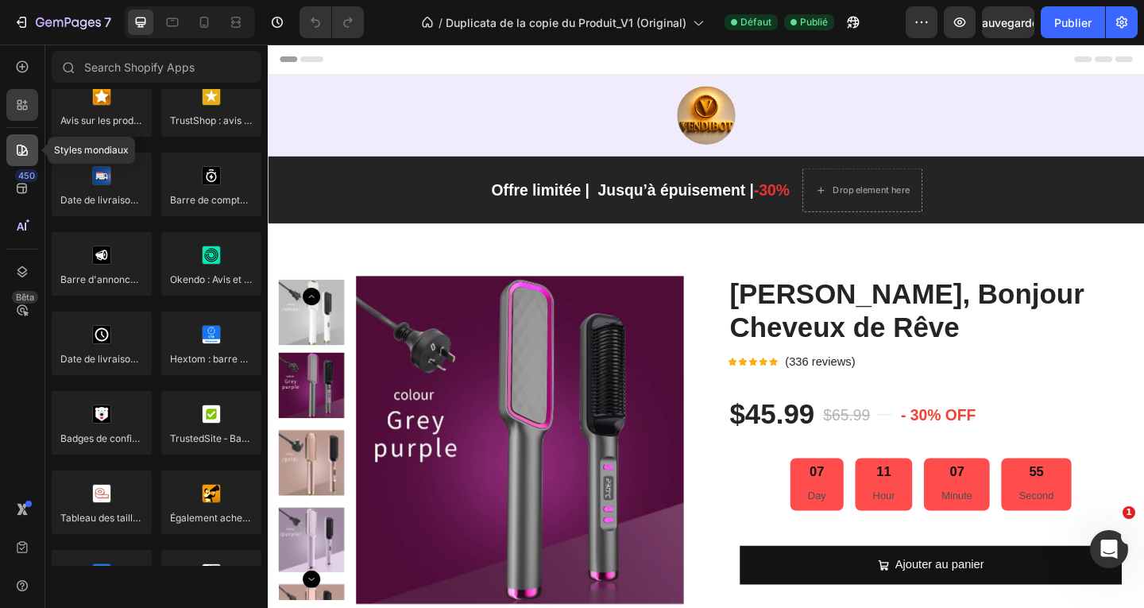
click at [17, 156] on icon at bounding box center [22, 150] width 16 height 16
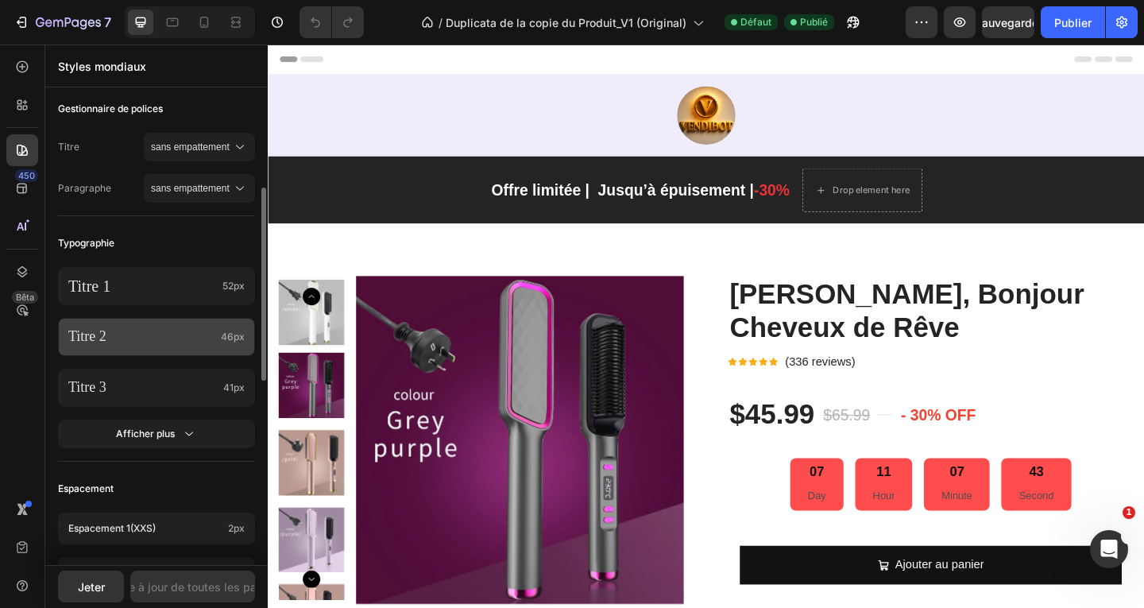
scroll to position [318, 0]
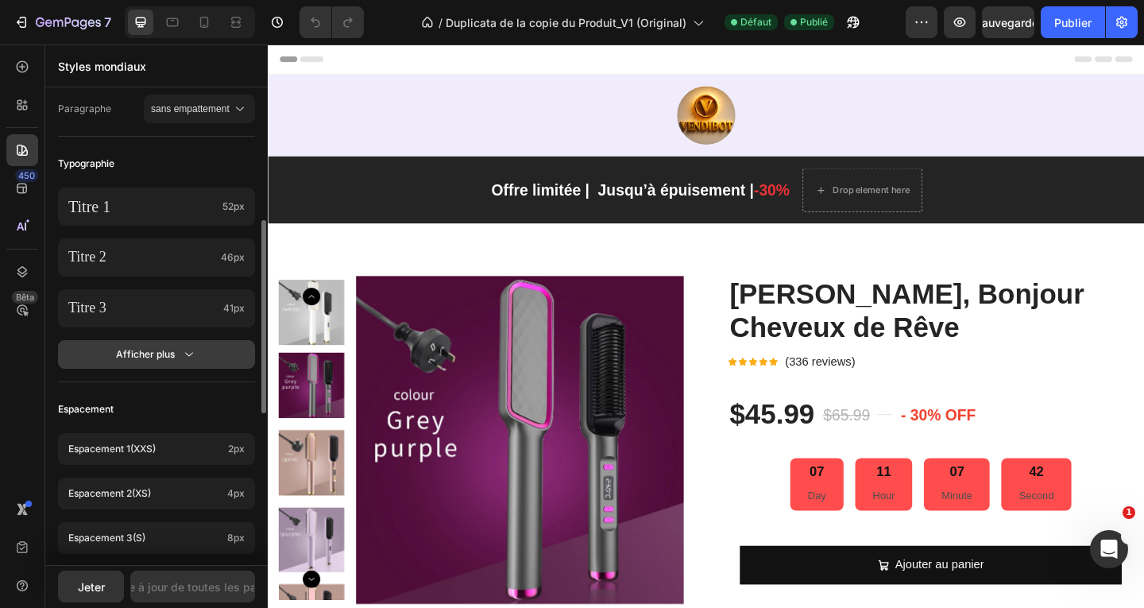
click at [184, 351] on icon "button" at bounding box center [189, 354] width 16 height 16
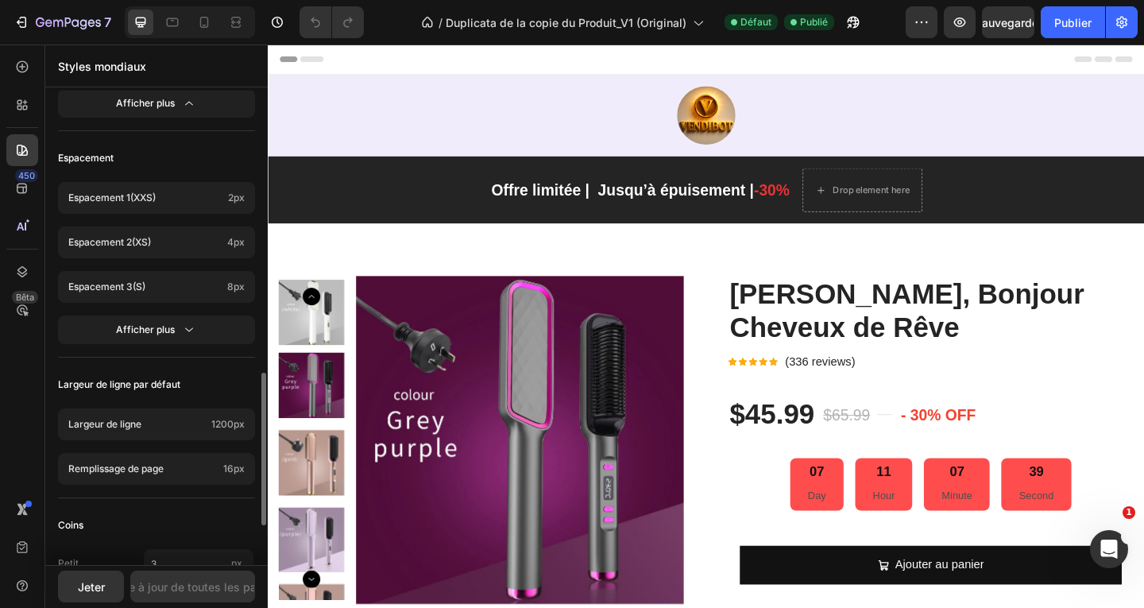
scroll to position [954, 0]
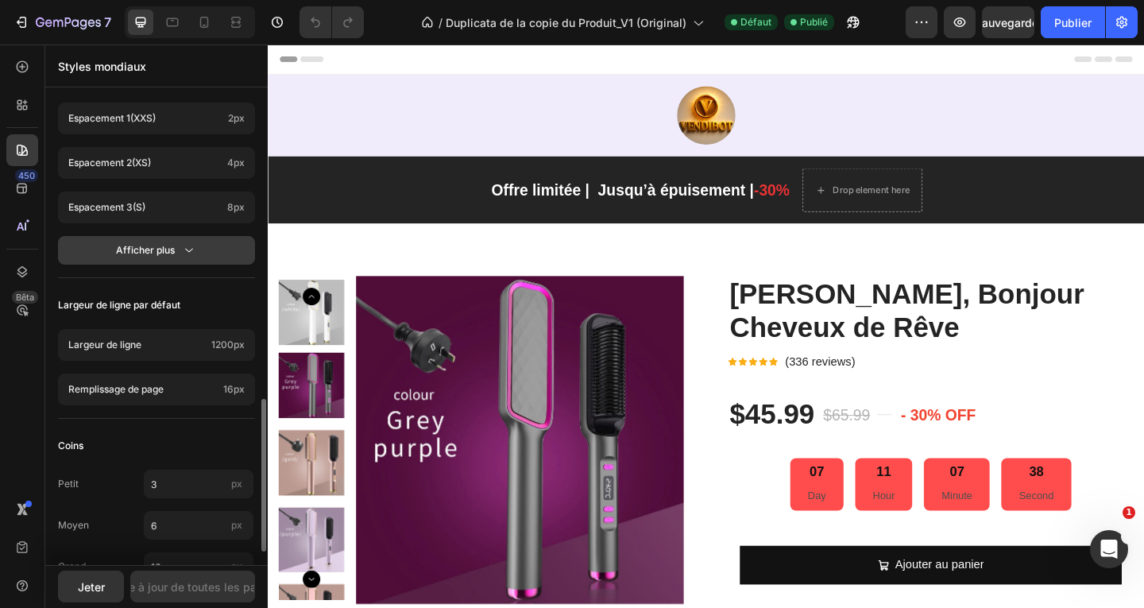
click at [184, 248] on icon "button" at bounding box center [189, 250] width 16 height 16
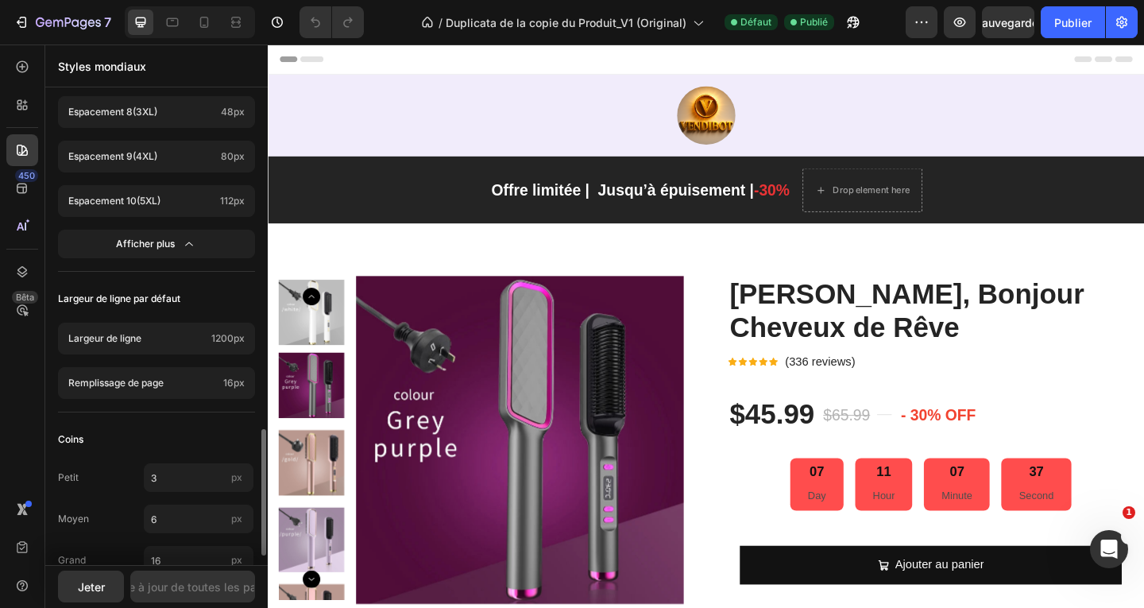
scroll to position [1306, 0]
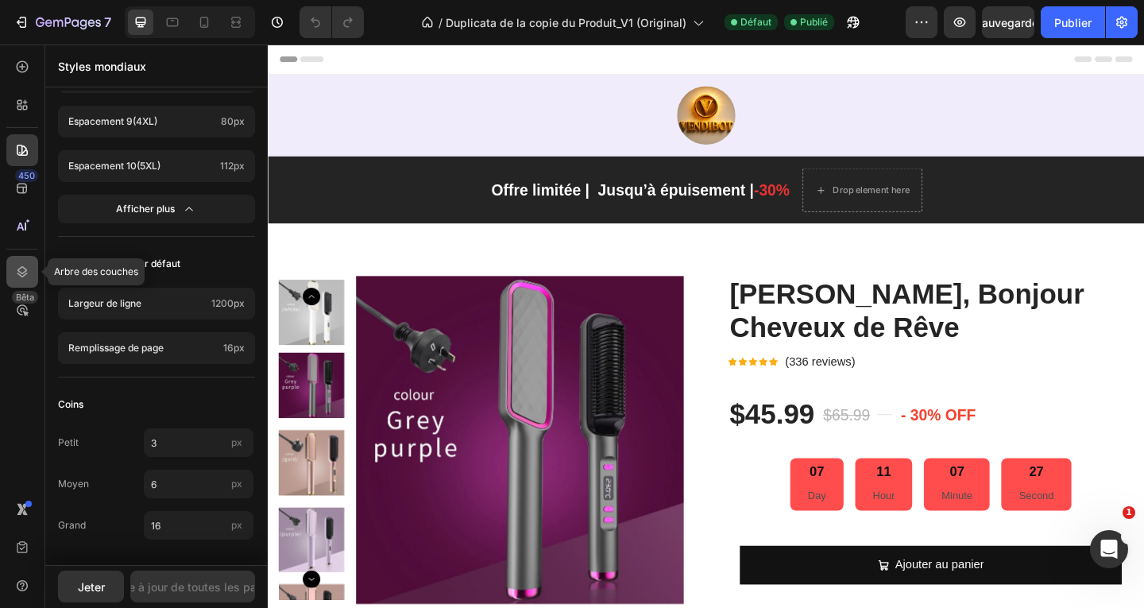
click at [25, 274] on icon at bounding box center [22, 271] width 10 height 11
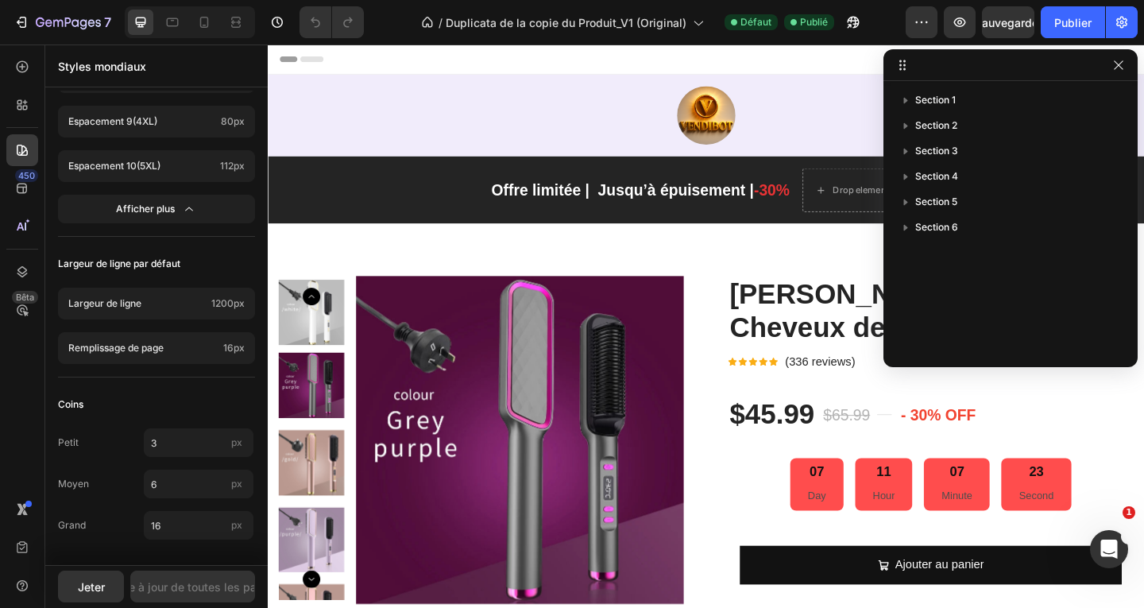
click at [903, 71] on icon at bounding box center [902, 65] width 13 height 13
click at [20, 550] on icon at bounding box center [22, 548] width 16 height 16
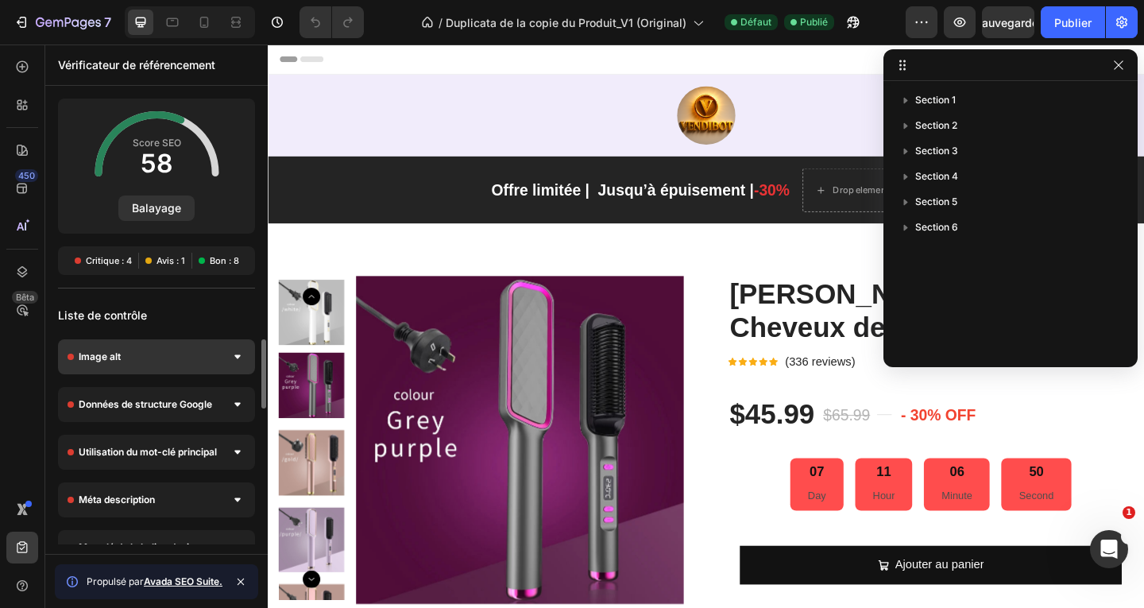
click at [115, 360] on font "Image alt" at bounding box center [100, 356] width 42 height 12
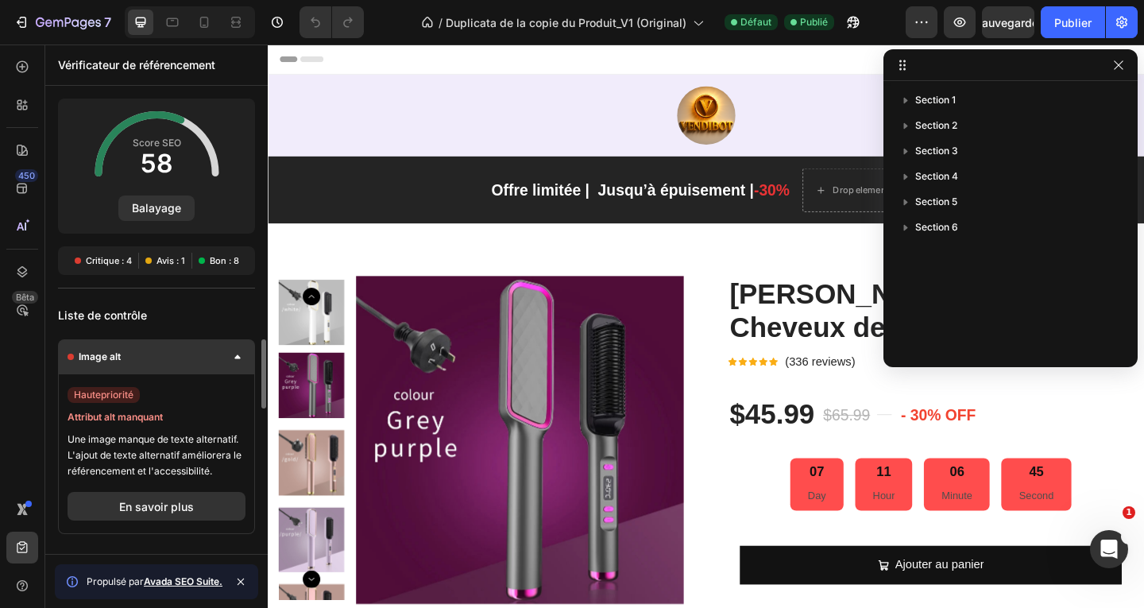
click at [238, 358] on icon at bounding box center [237, 357] width 6 height 4
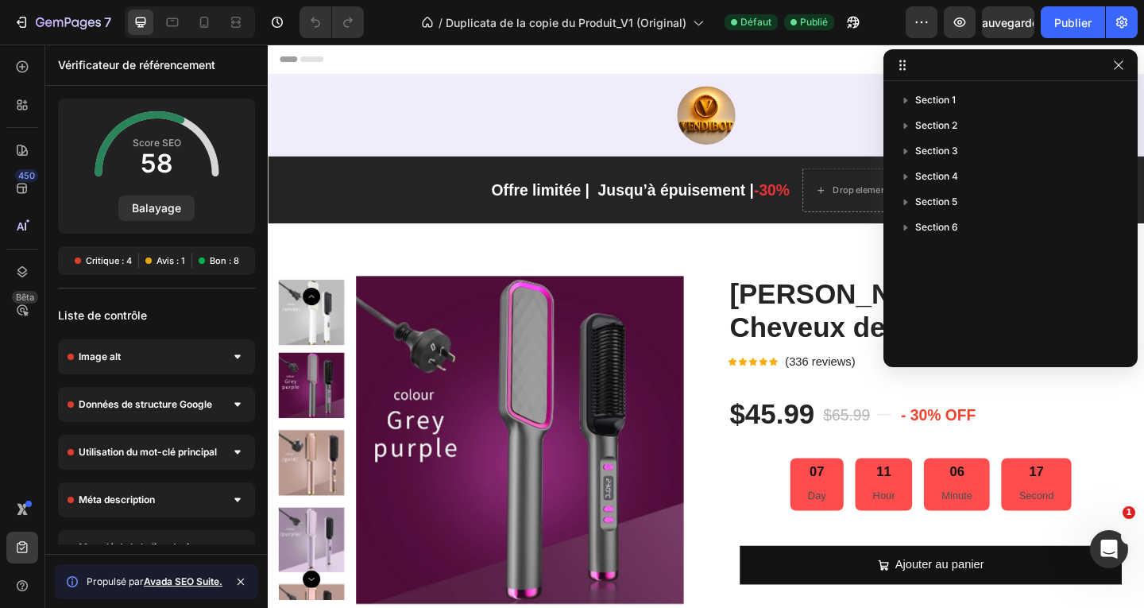
click at [1143, 18] on div "7 Version history / Duplicata de la copie du Produit_V1 (Original) Défaut Publi…" at bounding box center [572, 22] width 1144 height 45
click at [236, 405] on icon at bounding box center [237, 404] width 6 height 5
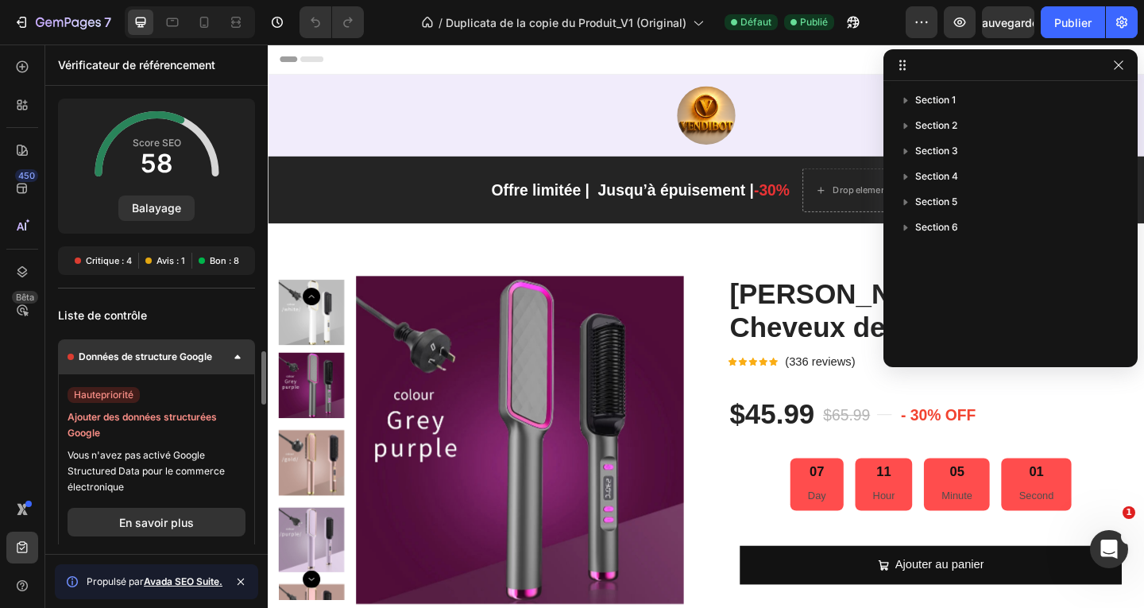
click at [238, 356] on icon at bounding box center [237, 357] width 6 height 4
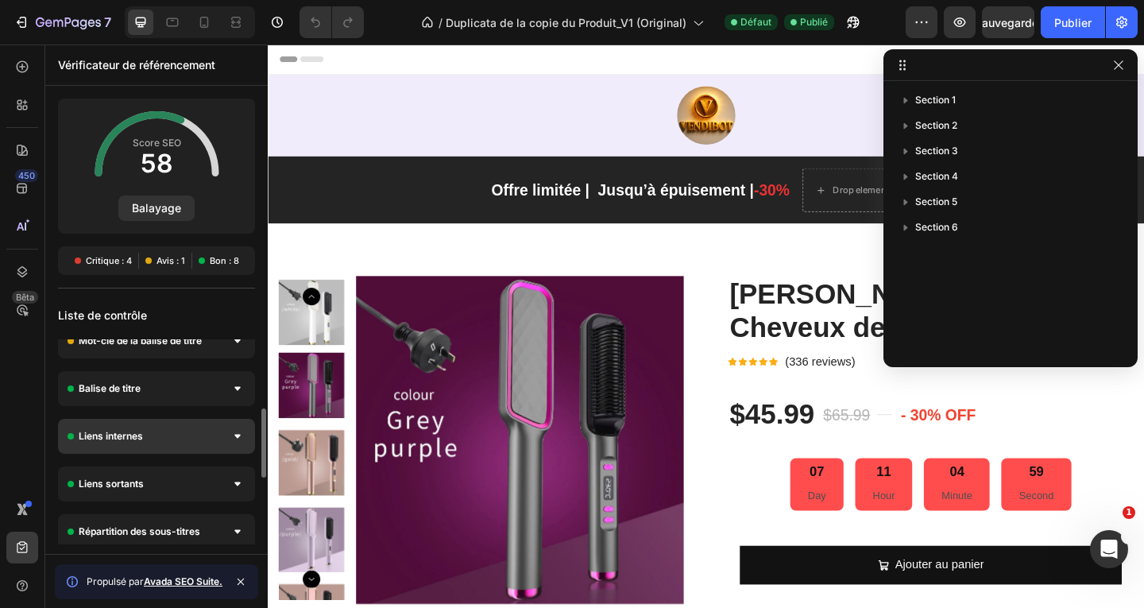
scroll to position [127, 0]
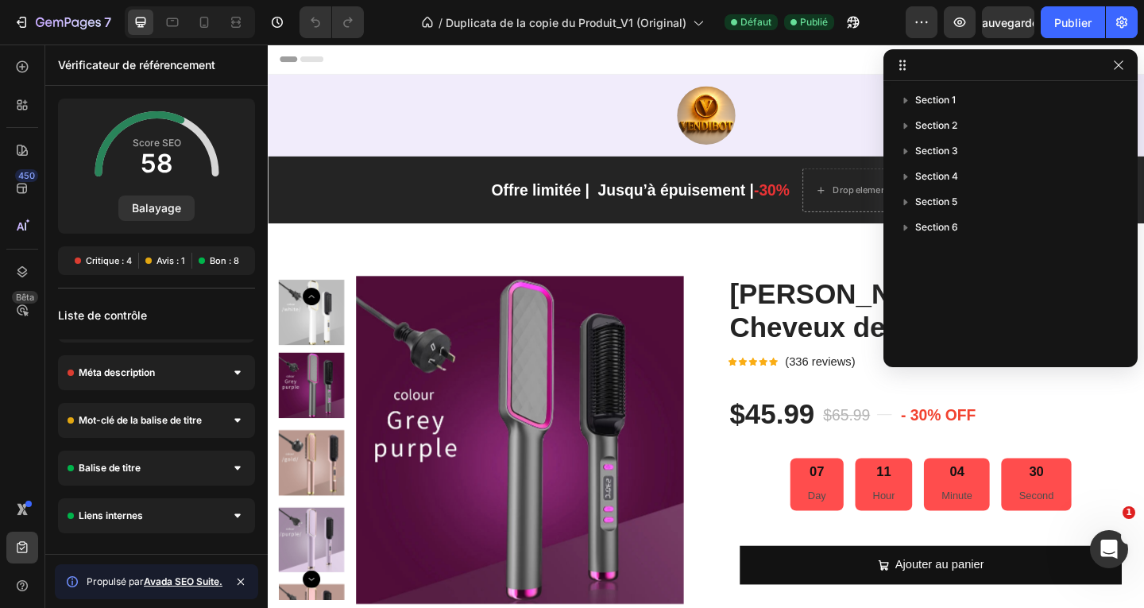
click at [391, 28] on div "/ Duplicata de la copie du Produit_V1 (Original) Défaut Publié" at bounding box center [641, 22] width 529 height 32
click at [1109, 555] on icon "Ouvrir le Messenger Intercom" at bounding box center [1107, 547] width 26 height 26
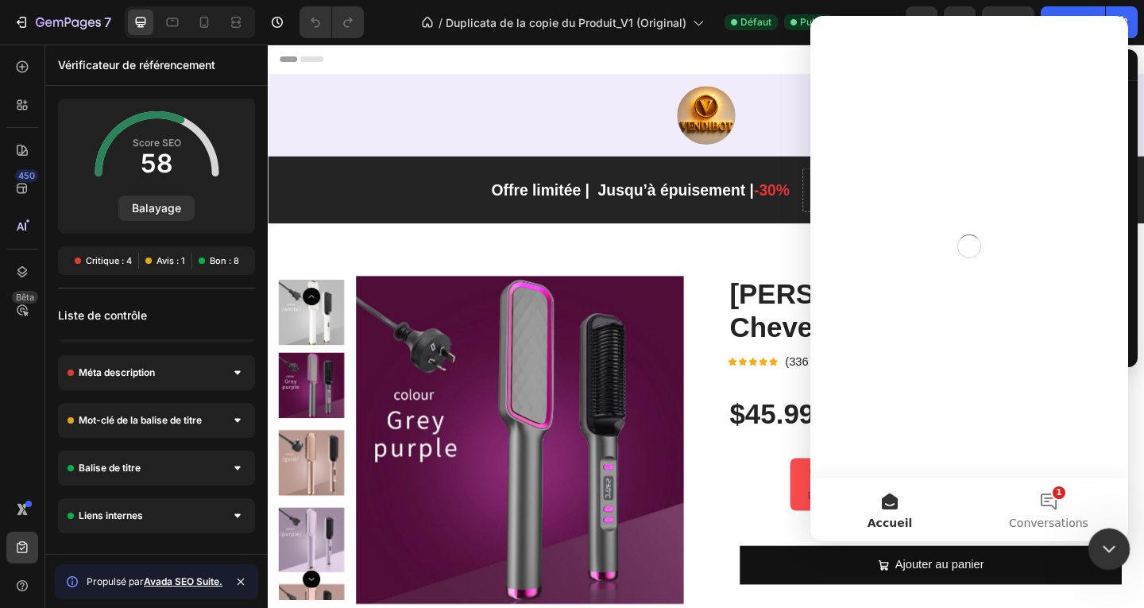
scroll to position [0, 0]
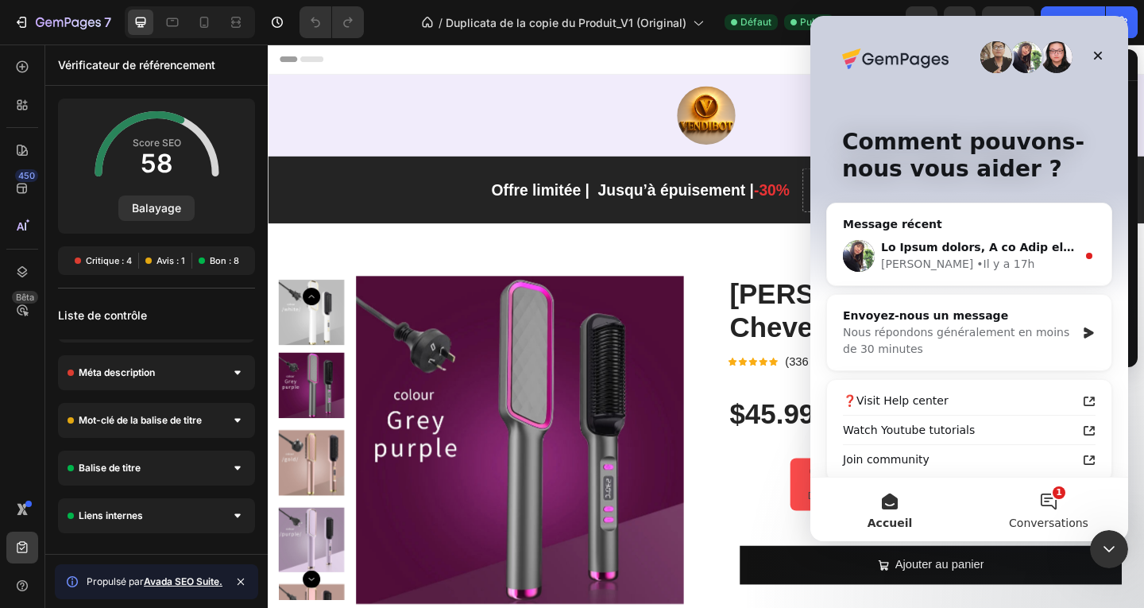
click at [1050, 503] on button "1 Conversations" at bounding box center [1048, 510] width 159 height 64
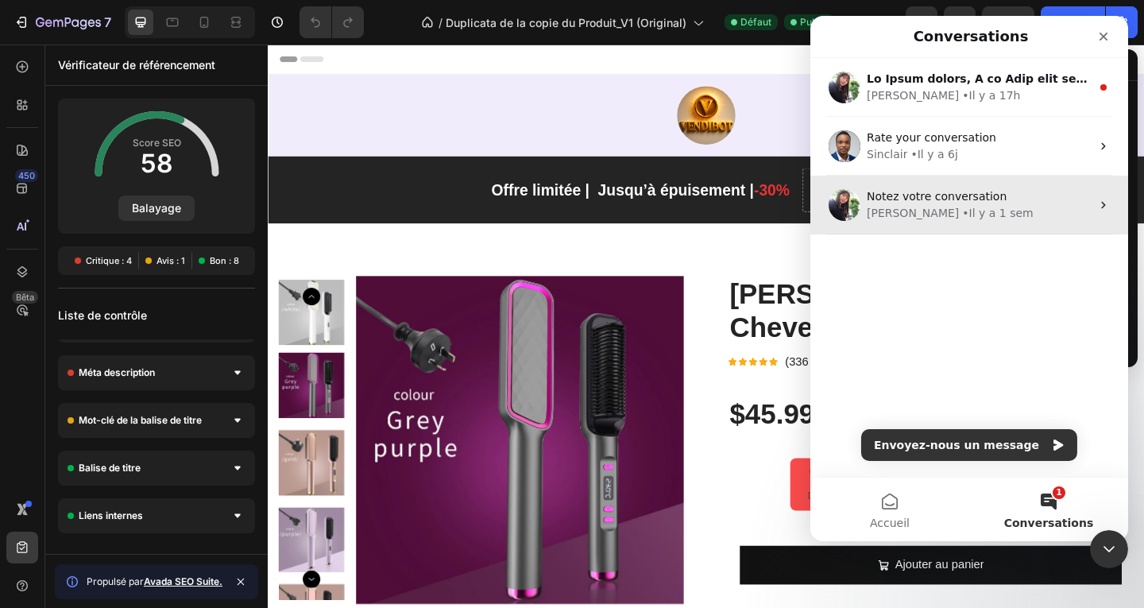
click at [902, 204] on div "Notez votre conversation" at bounding box center [979, 196] width 224 height 17
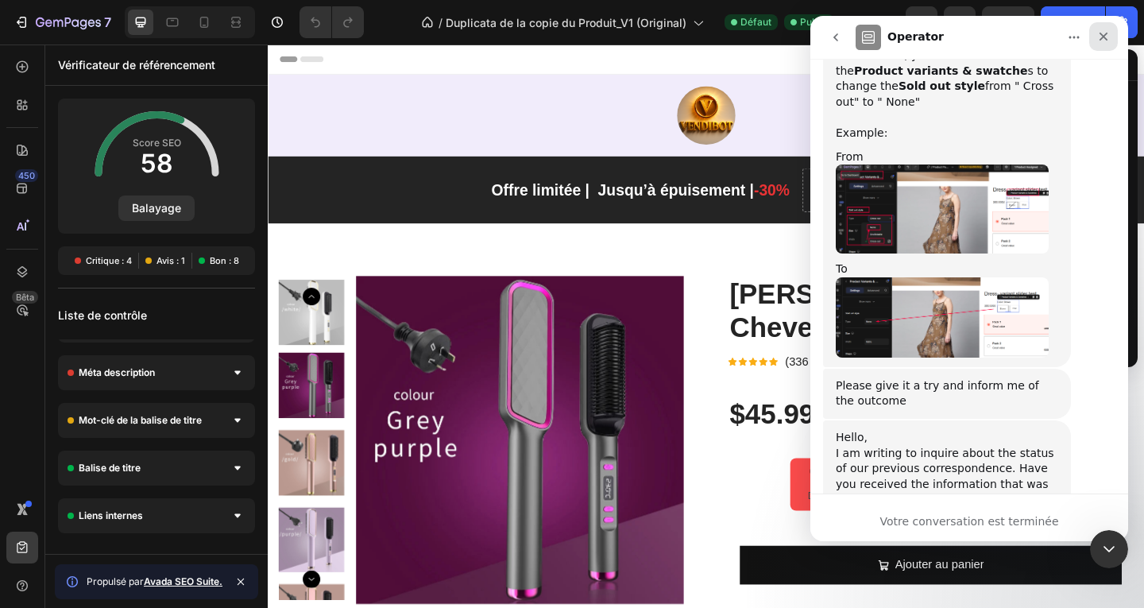
scroll to position [10375, 0]
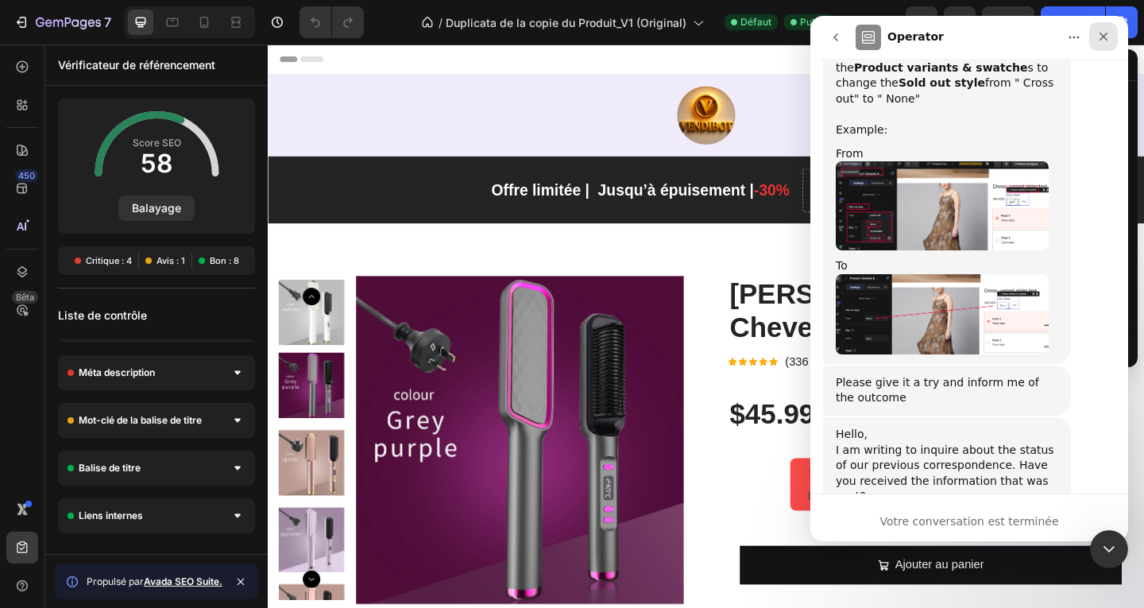
click at [1105, 35] on icon "Fermer" at bounding box center [1104, 37] width 9 height 9
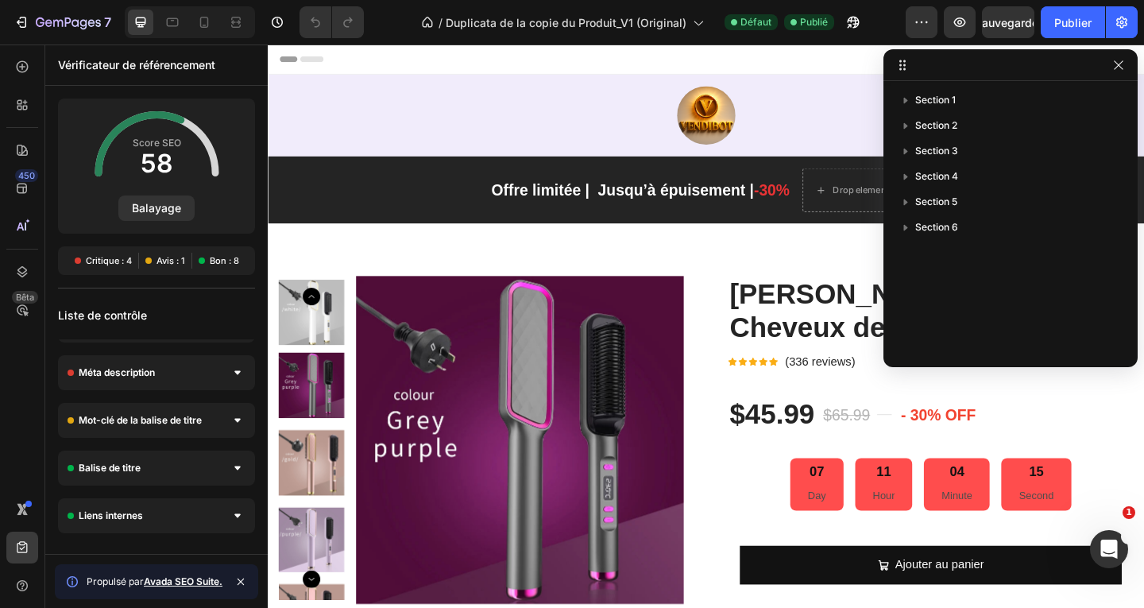
scroll to position [11044, 0]
click at [1120, 66] on icon "button" at bounding box center [1118, 65] width 13 height 13
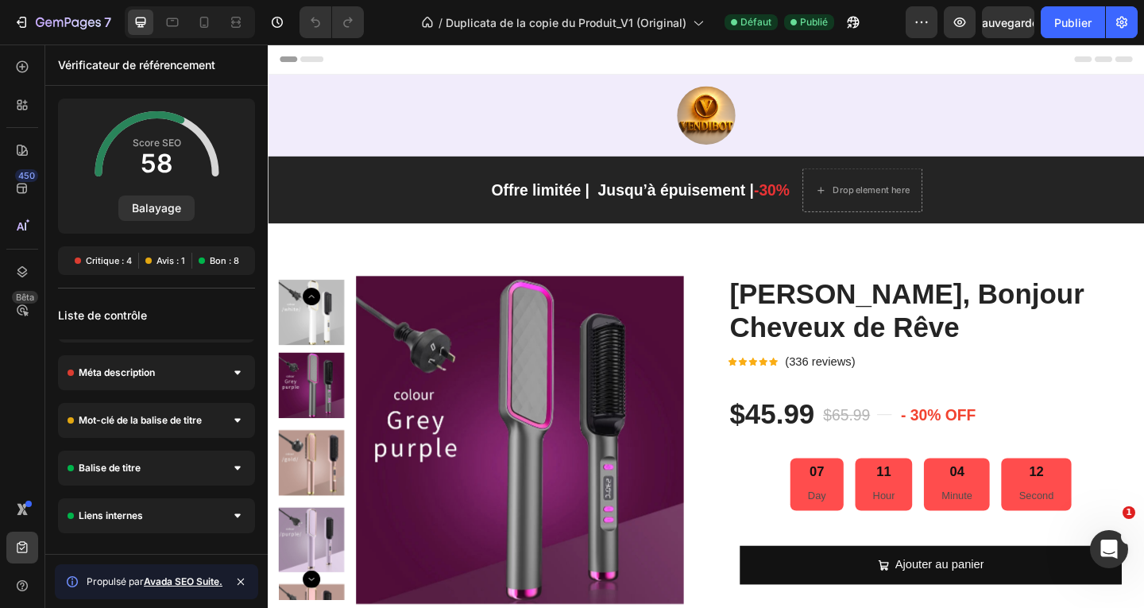
click at [283, 58] on icon at bounding box center [285, 60] width 11 height 11
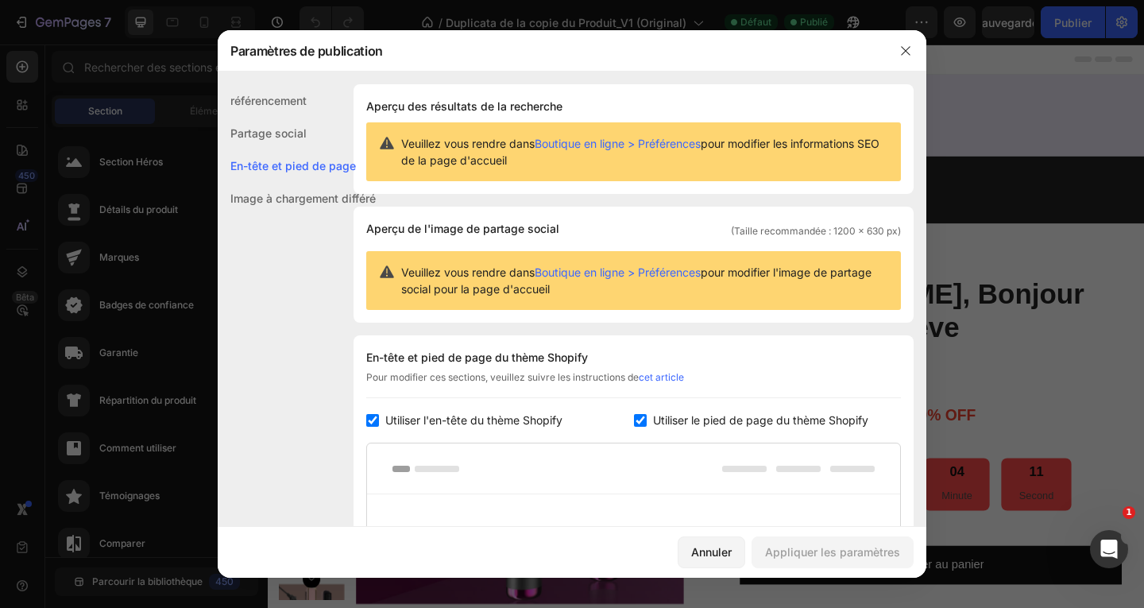
scroll to position [215, 0]
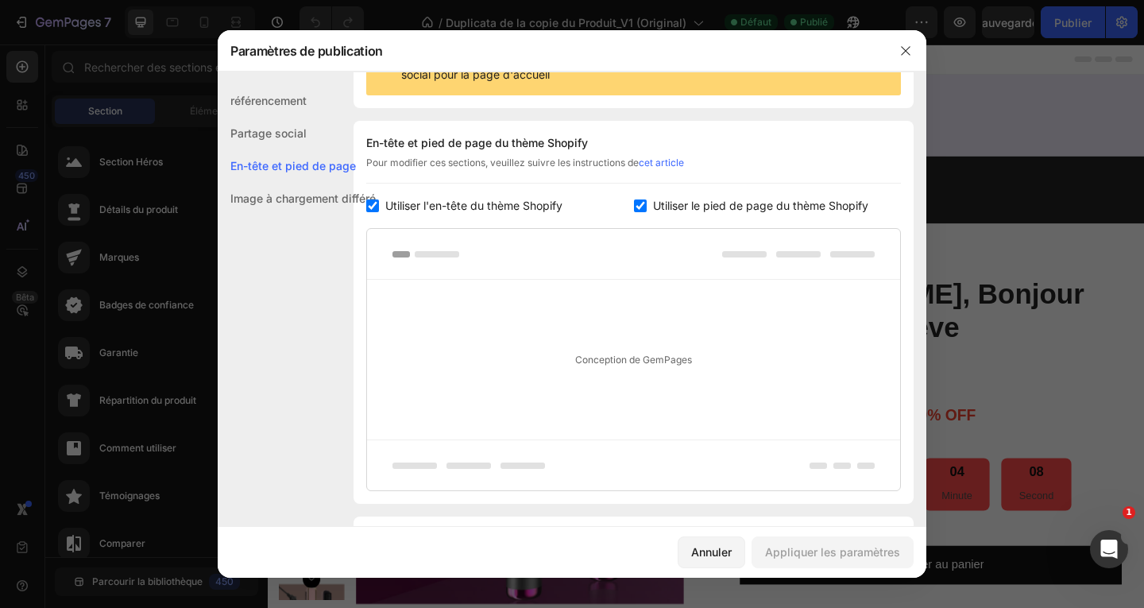
click at [265, 101] on font "référencement" at bounding box center [268, 101] width 76 height 14
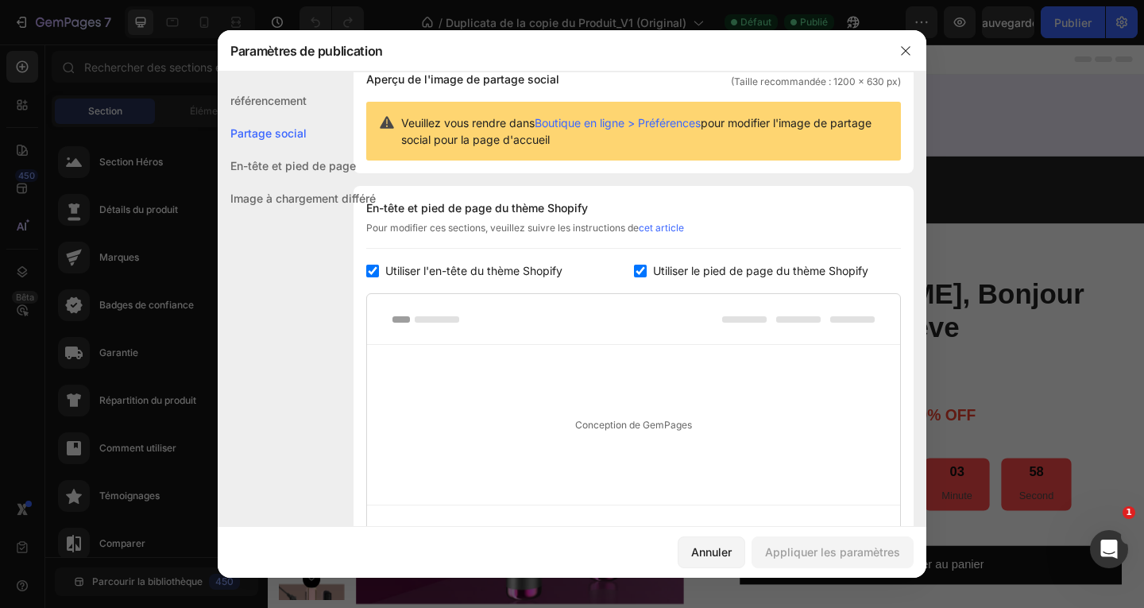
scroll to position [71, 0]
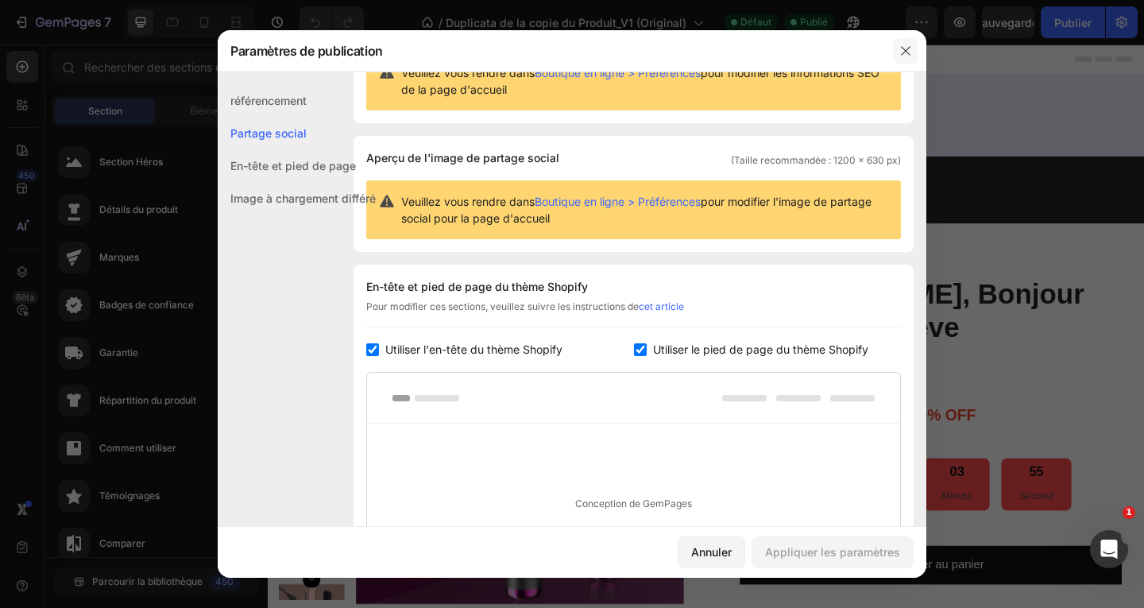
click at [911, 51] on icon "button" at bounding box center [906, 50] width 13 height 13
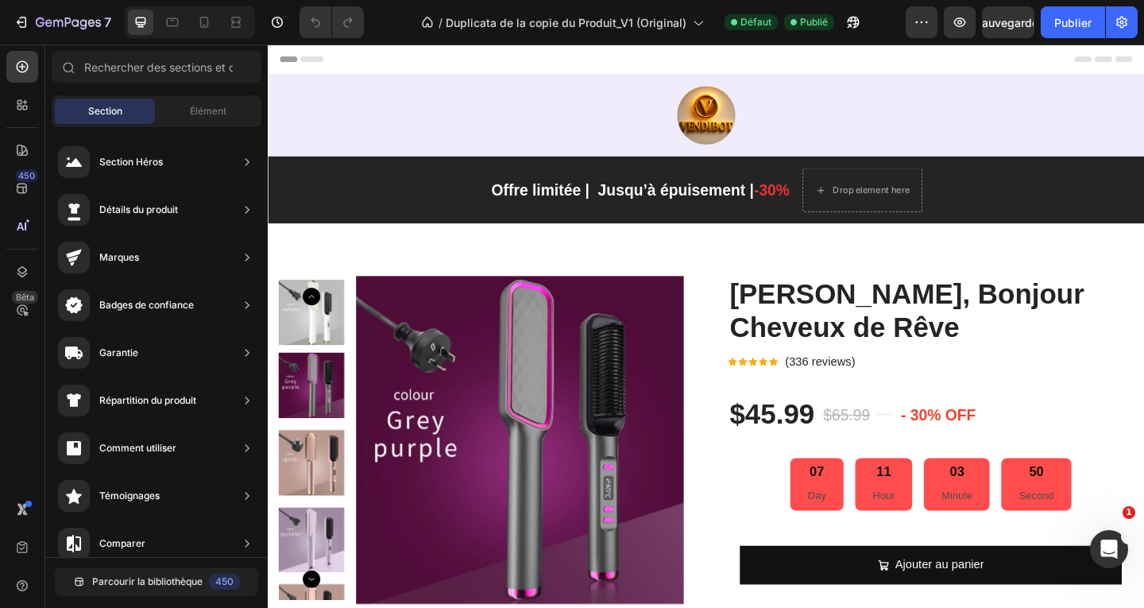
click at [288, 56] on icon at bounding box center [285, 60] width 11 height 11
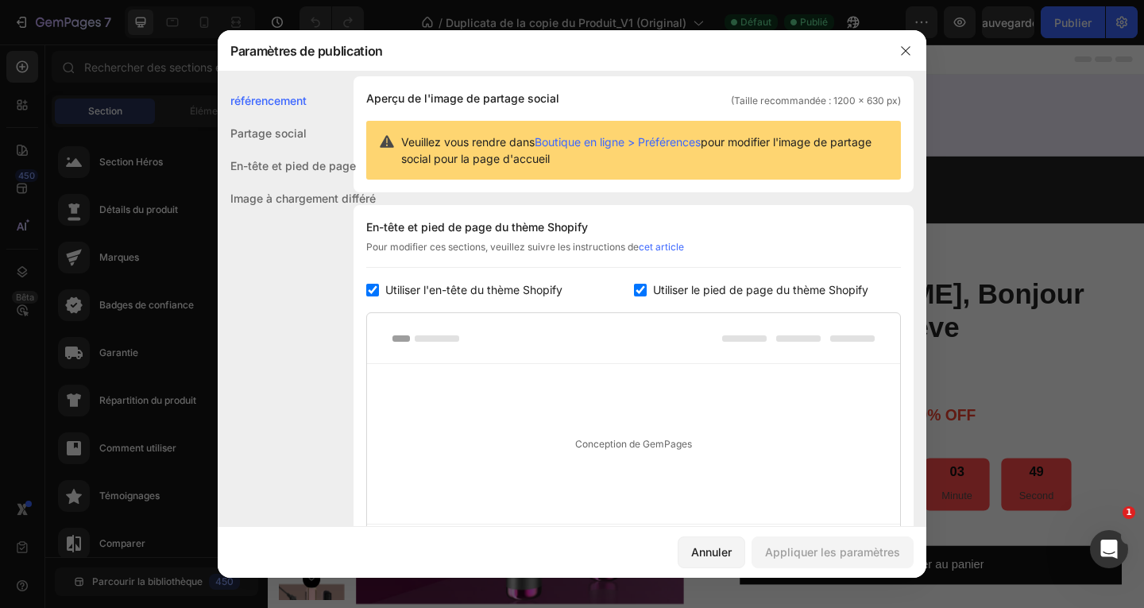
scroll to position [0, 0]
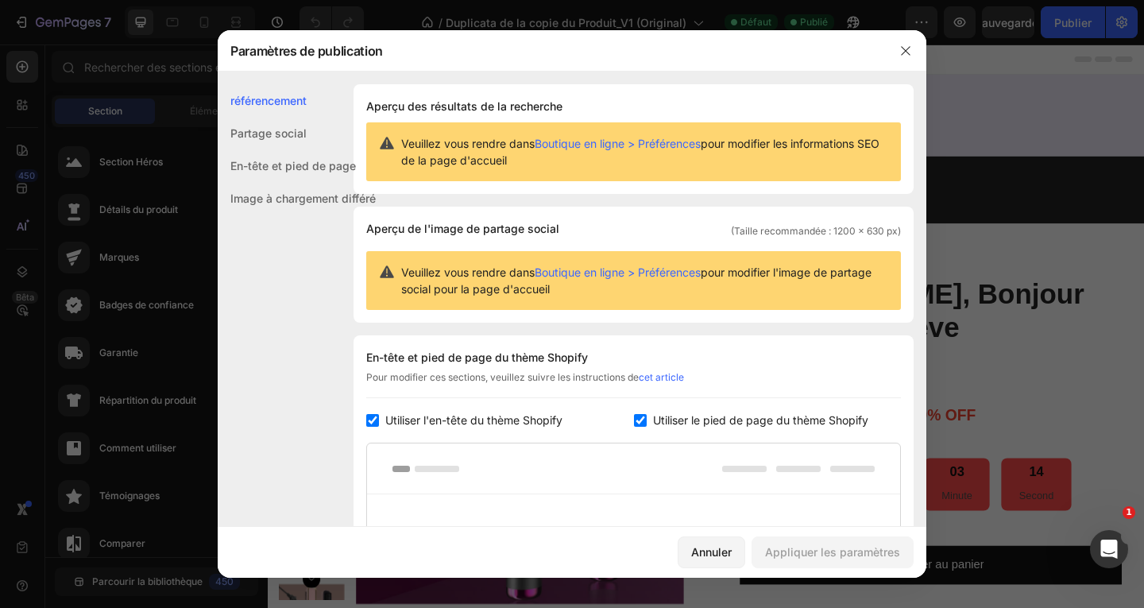
click at [268, 133] on font "Partage social" at bounding box center [268, 133] width 76 height 14
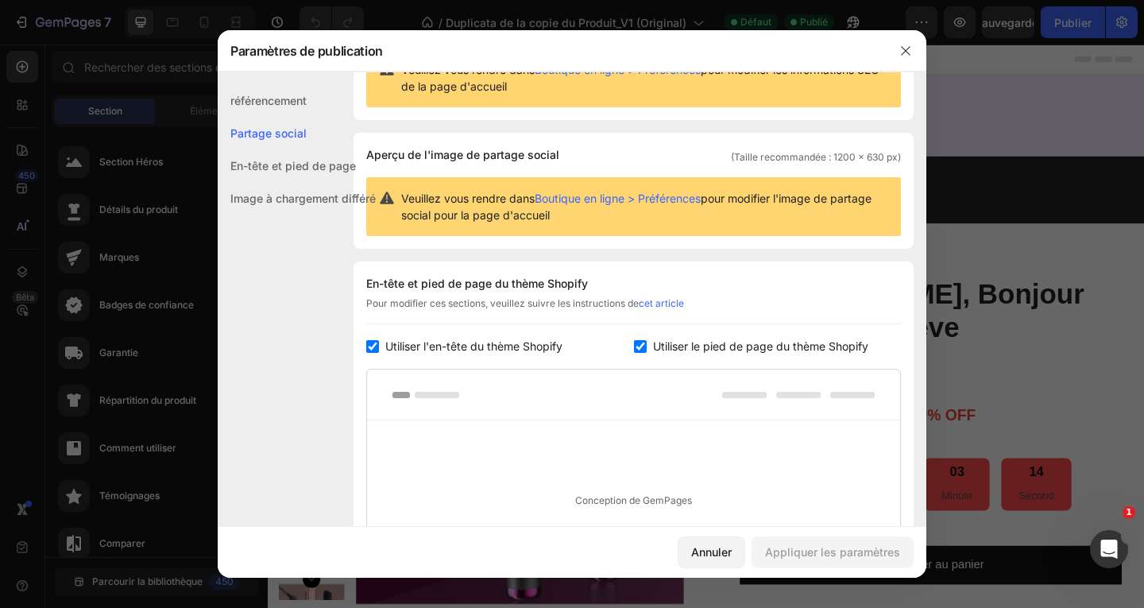
scroll to position [119, 0]
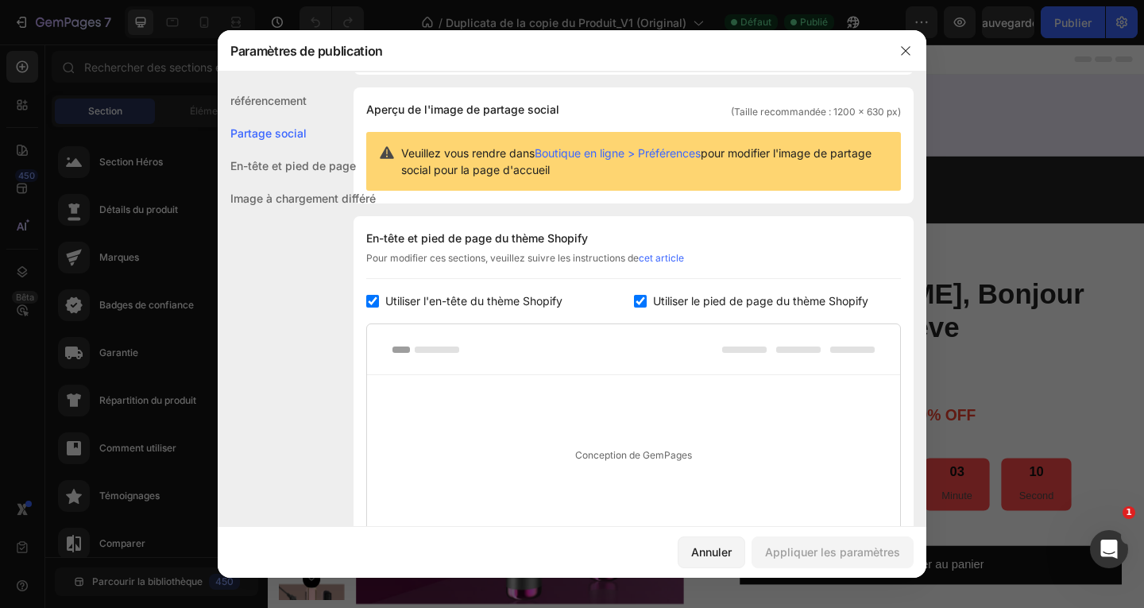
click at [276, 169] on font "En-tête et pied de page" at bounding box center [293, 166] width 126 height 14
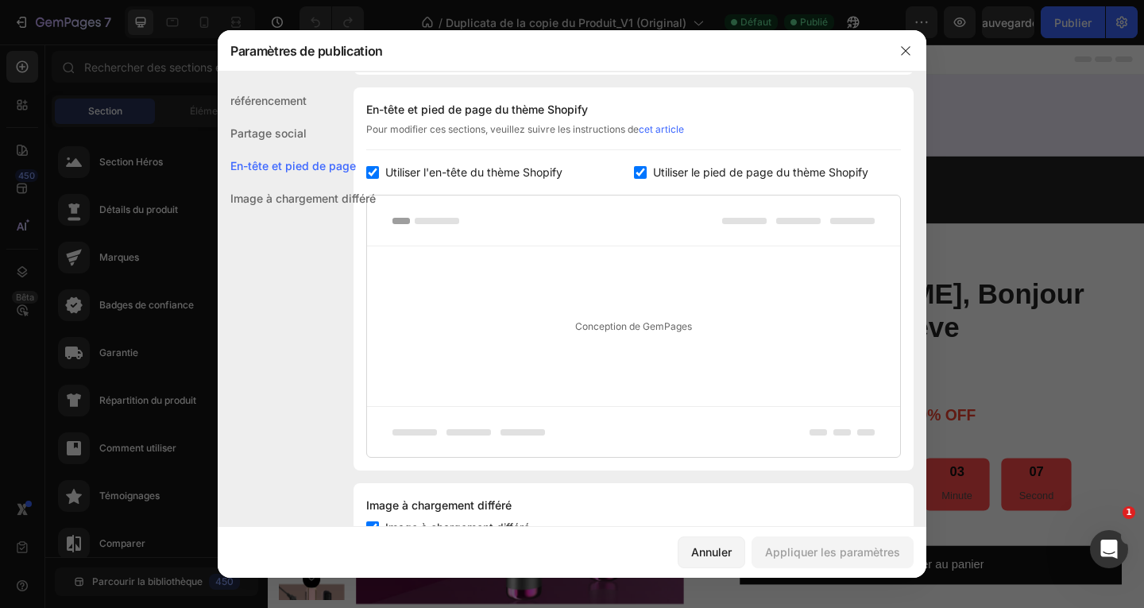
click at [284, 199] on font "Image à chargement différé" at bounding box center [302, 199] width 145 height 14
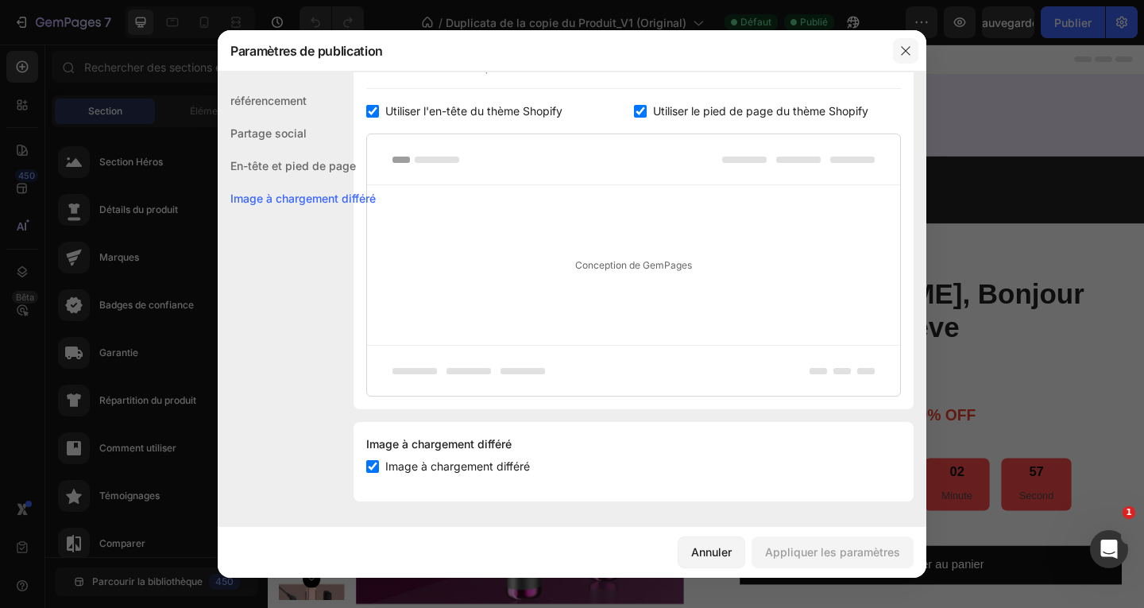
click at [903, 48] on icon "button" at bounding box center [905, 50] width 9 height 9
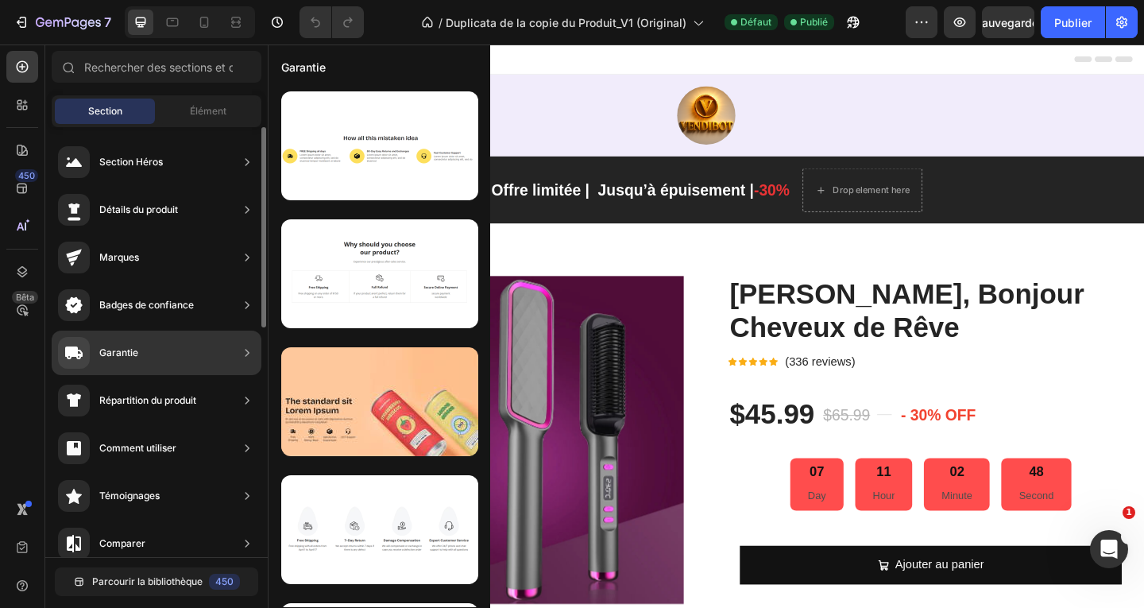
click at [113, 348] on font "Garantie" at bounding box center [118, 352] width 39 height 12
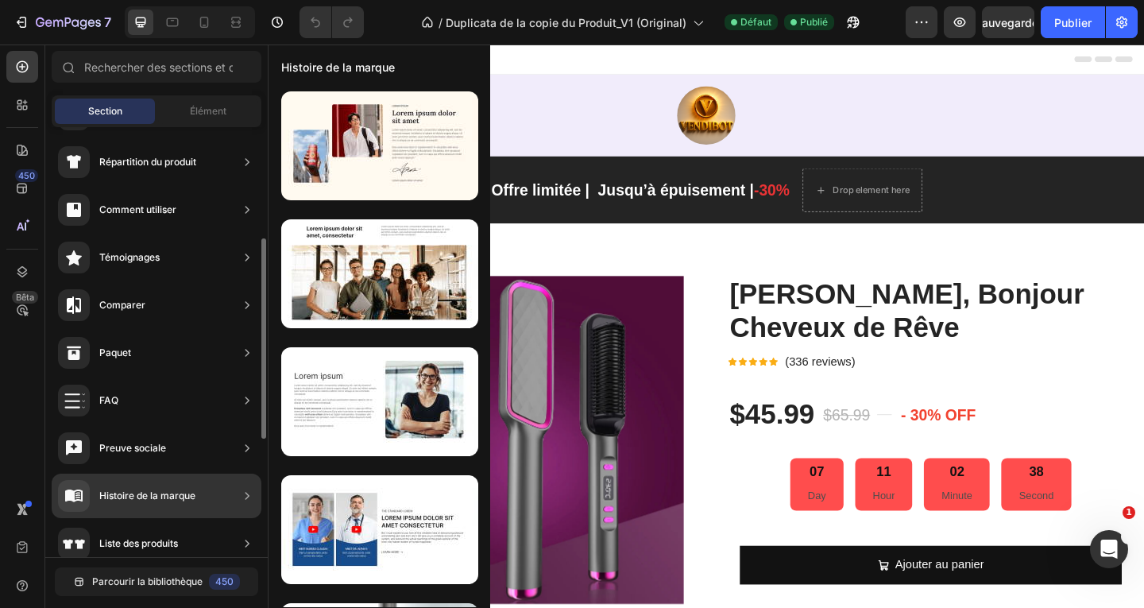
scroll to position [397, 0]
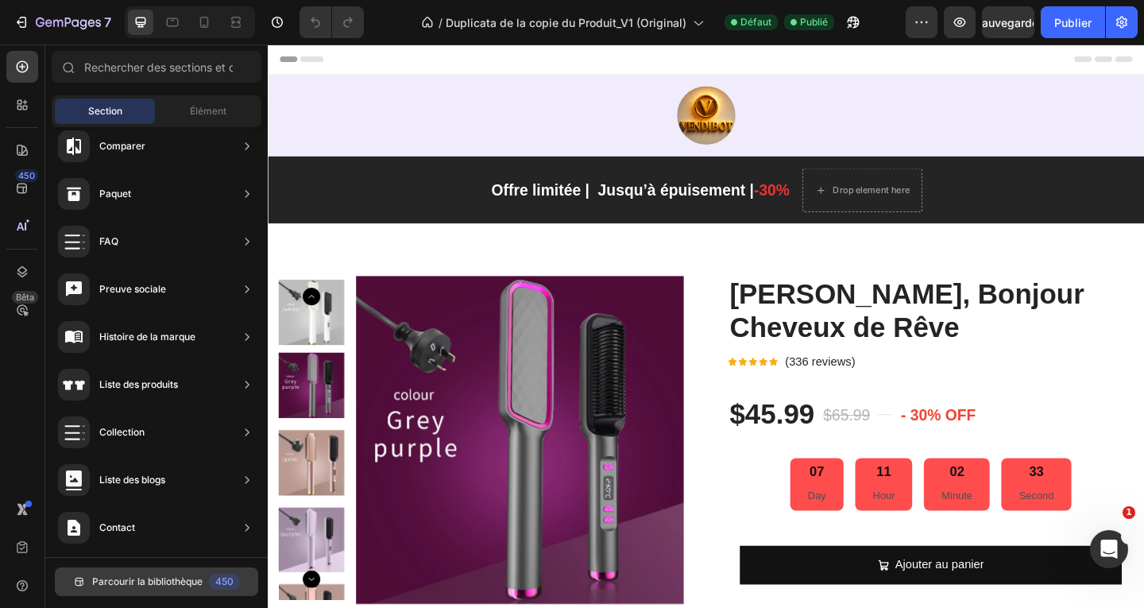
click at [85, 582] on icon at bounding box center [79, 581] width 13 height 13
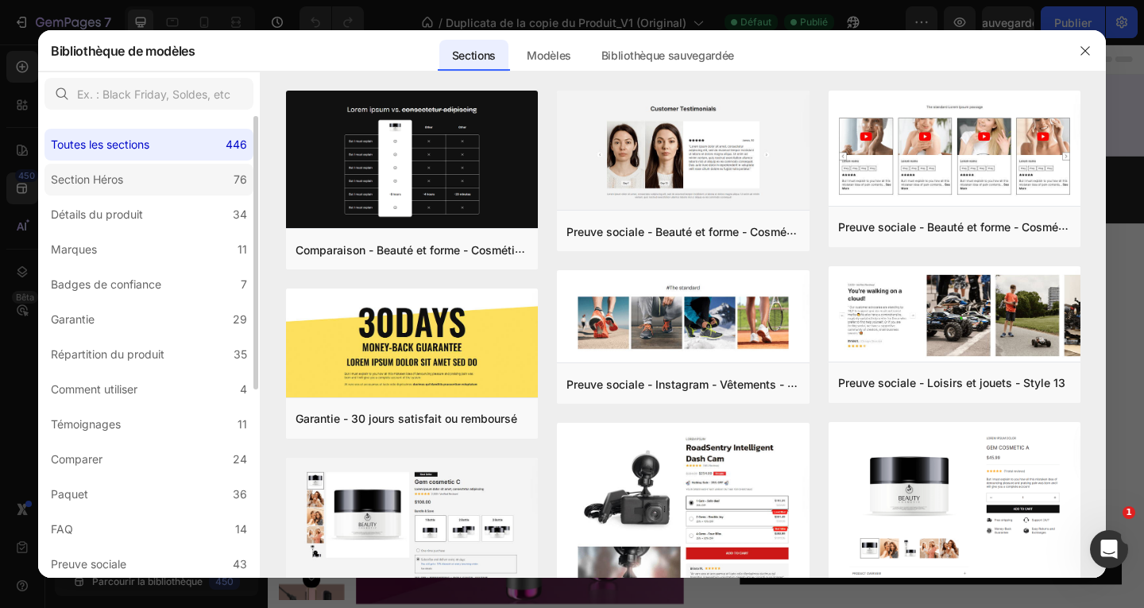
click at [105, 180] on font "Section Héros" at bounding box center [87, 179] width 72 height 14
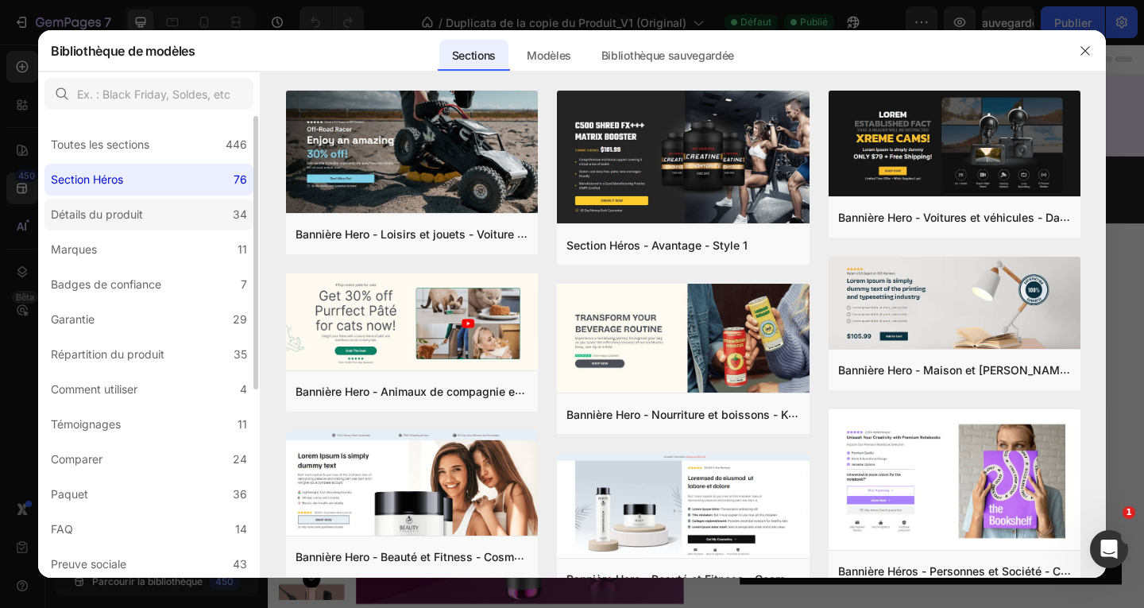
click at [100, 214] on font "Détails du produit" at bounding box center [97, 214] width 92 height 14
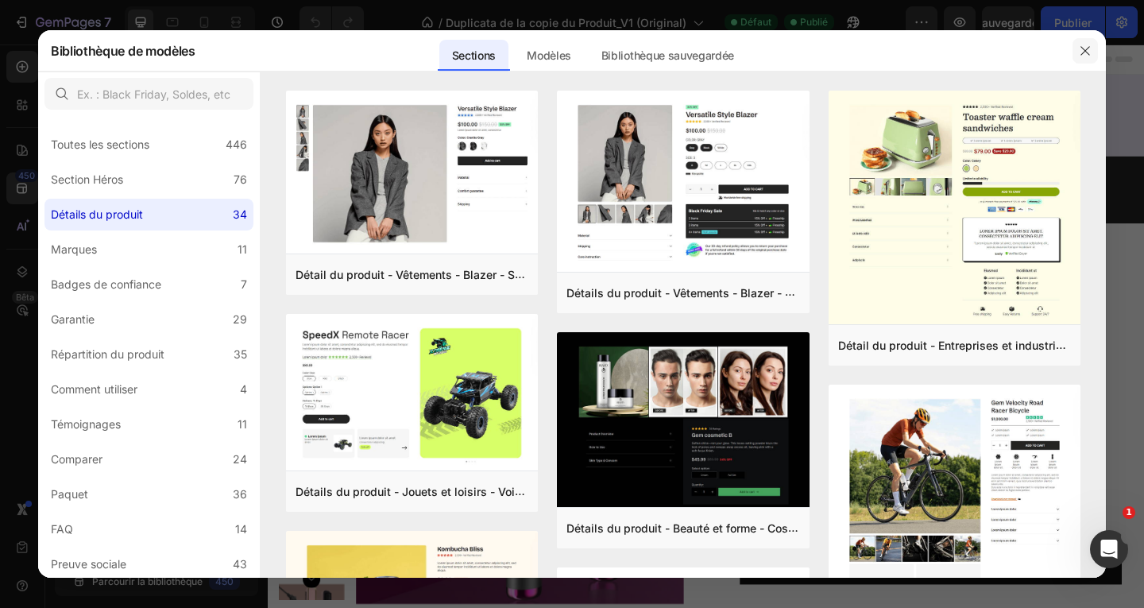
click at [1090, 50] on icon "button" at bounding box center [1085, 50] width 13 height 13
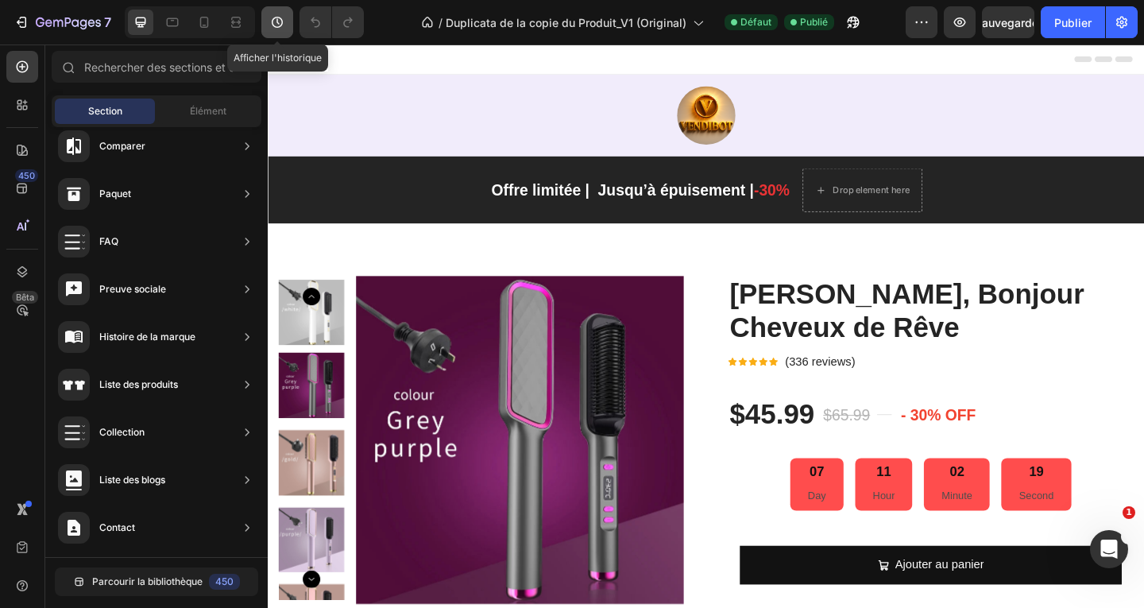
click at [277, 21] on icon "button" at bounding box center [277, 22] width 16 height 16
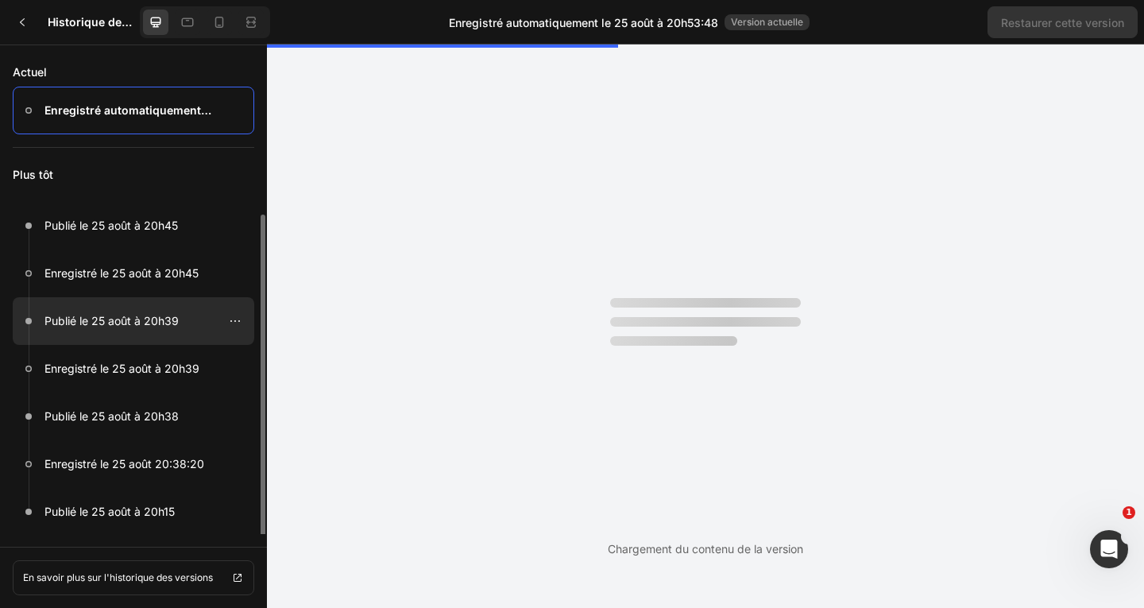
scroll to position [2, 0]
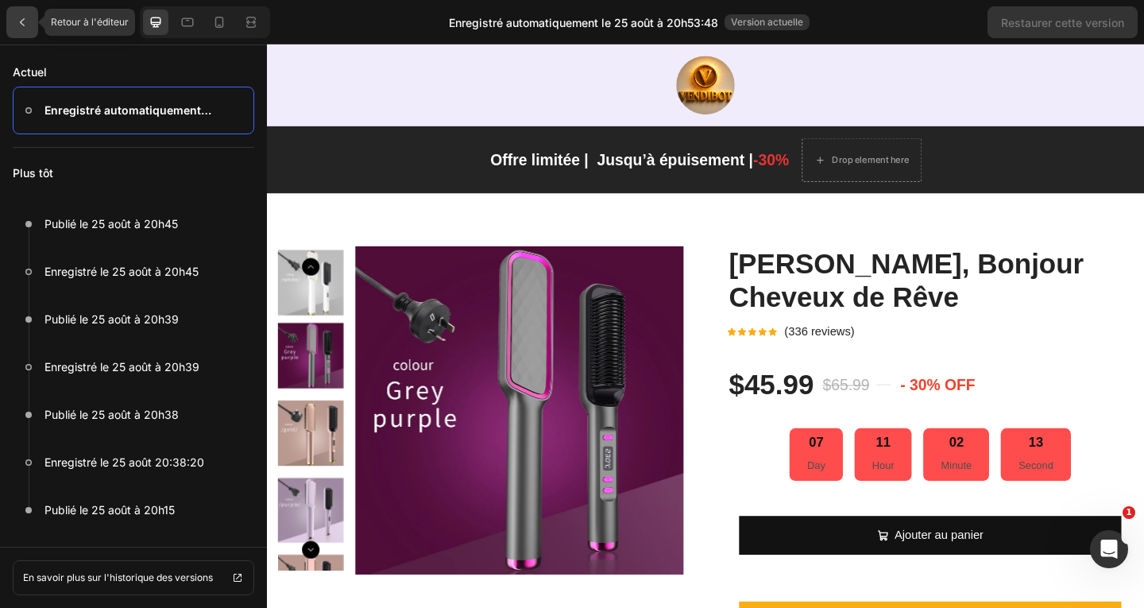
click at [24, 20] on icon at bounding box center [22, 22] width 13 height 13
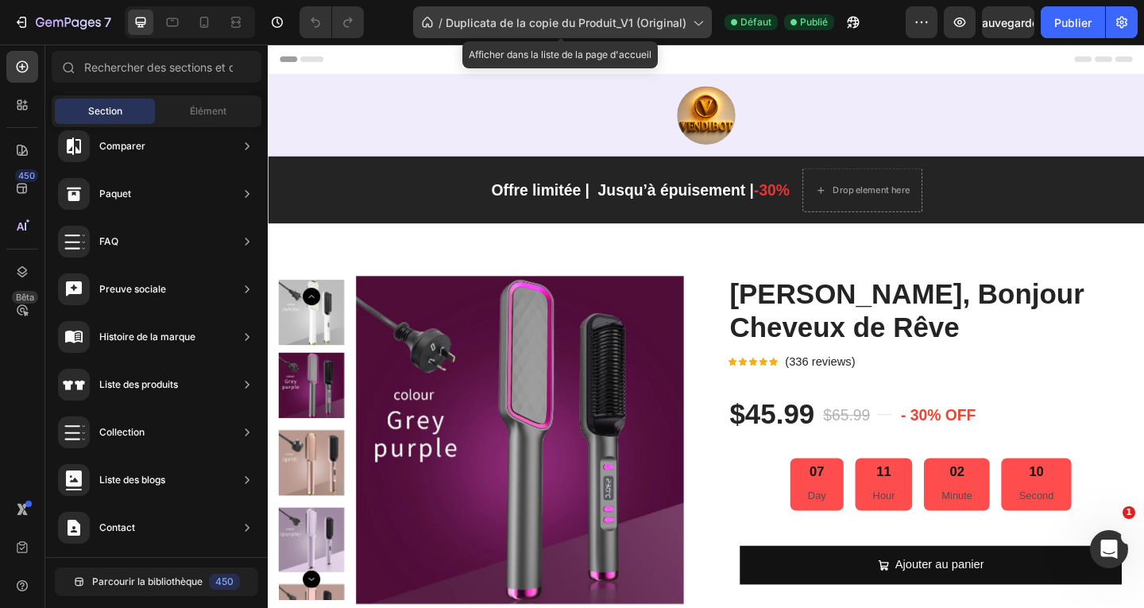
click at [696, 19] on icon at bounding box center [698, 22] width 16 height 16
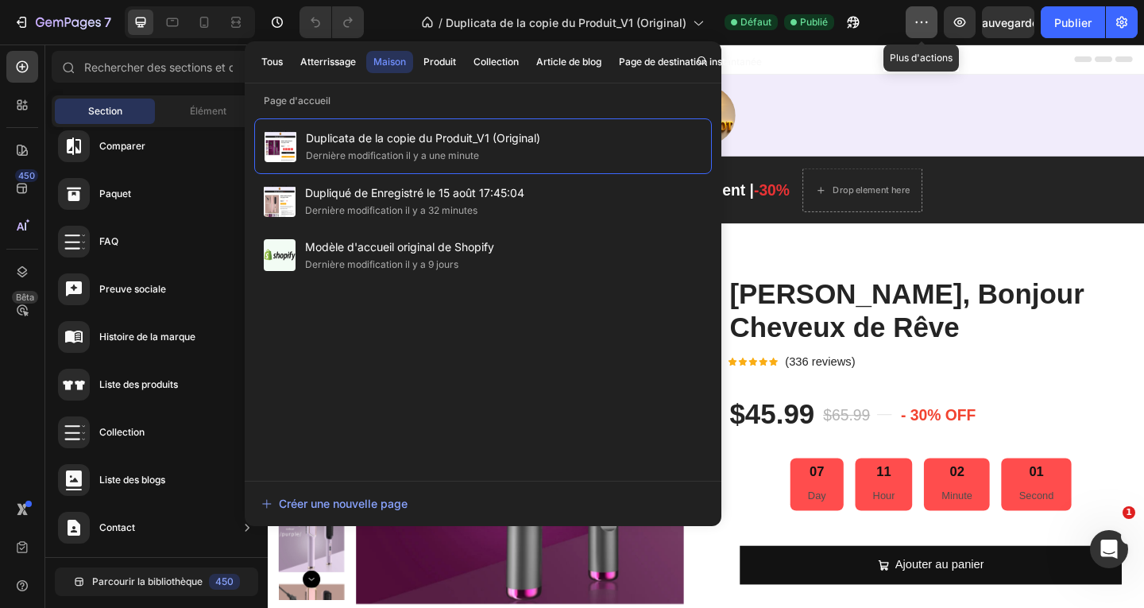
click at [923, 25] on icon "button" at bounding box center [922, 22] width 16 height 16
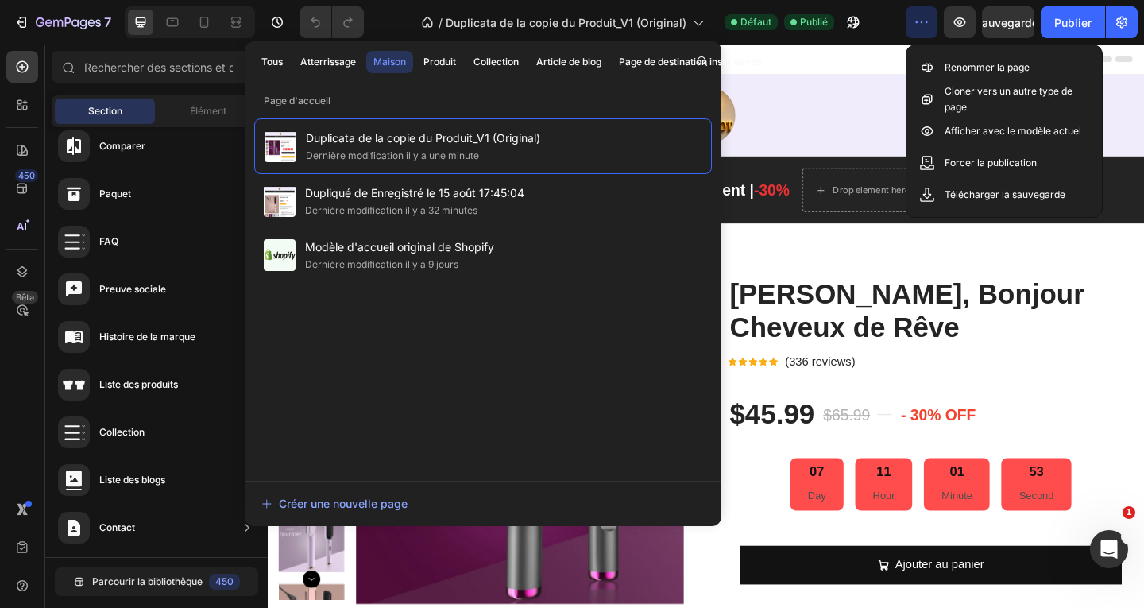
click at [869, 29] on div "/ Duplicata de la copie du Produit_V1 (Original) Défaut Publié" at bounding box center [641, 22] width 529 height 32
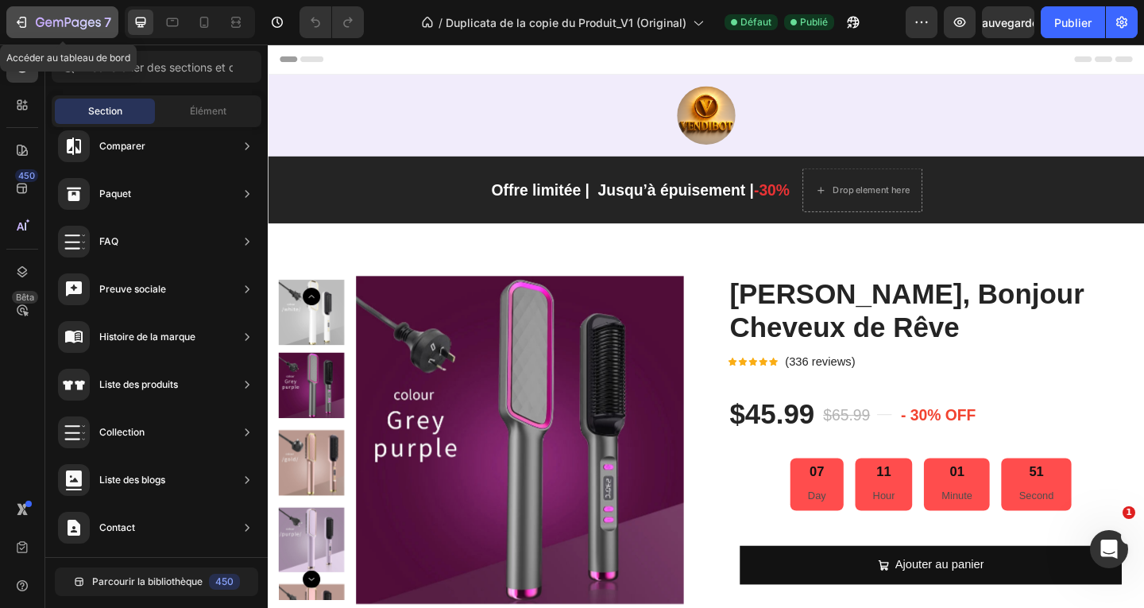
click at [22, 18] on icon "button" at bounding box center [22, 22] width 16 height 16
